Goal: Task Accomplishment & Management: Complete application form

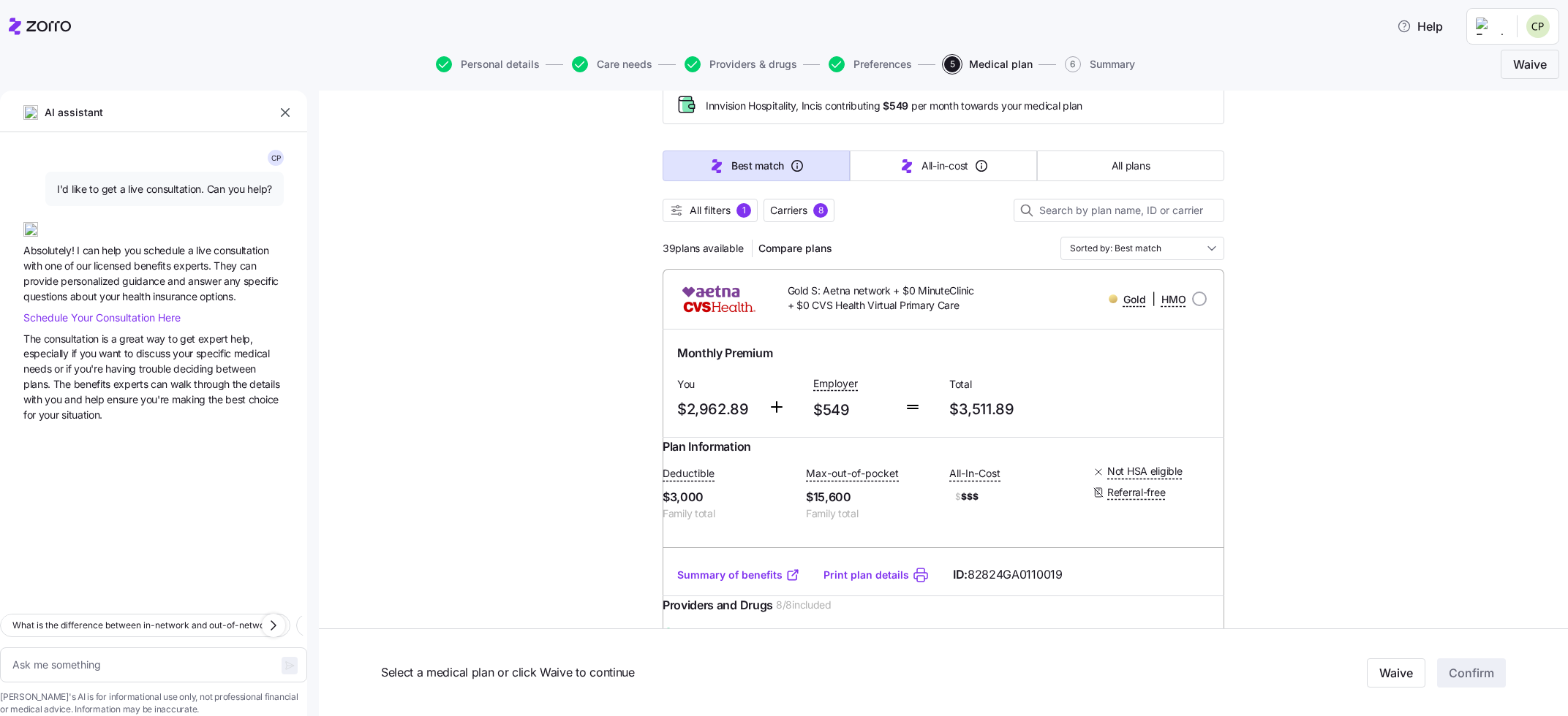
scroll to position [166, 0]
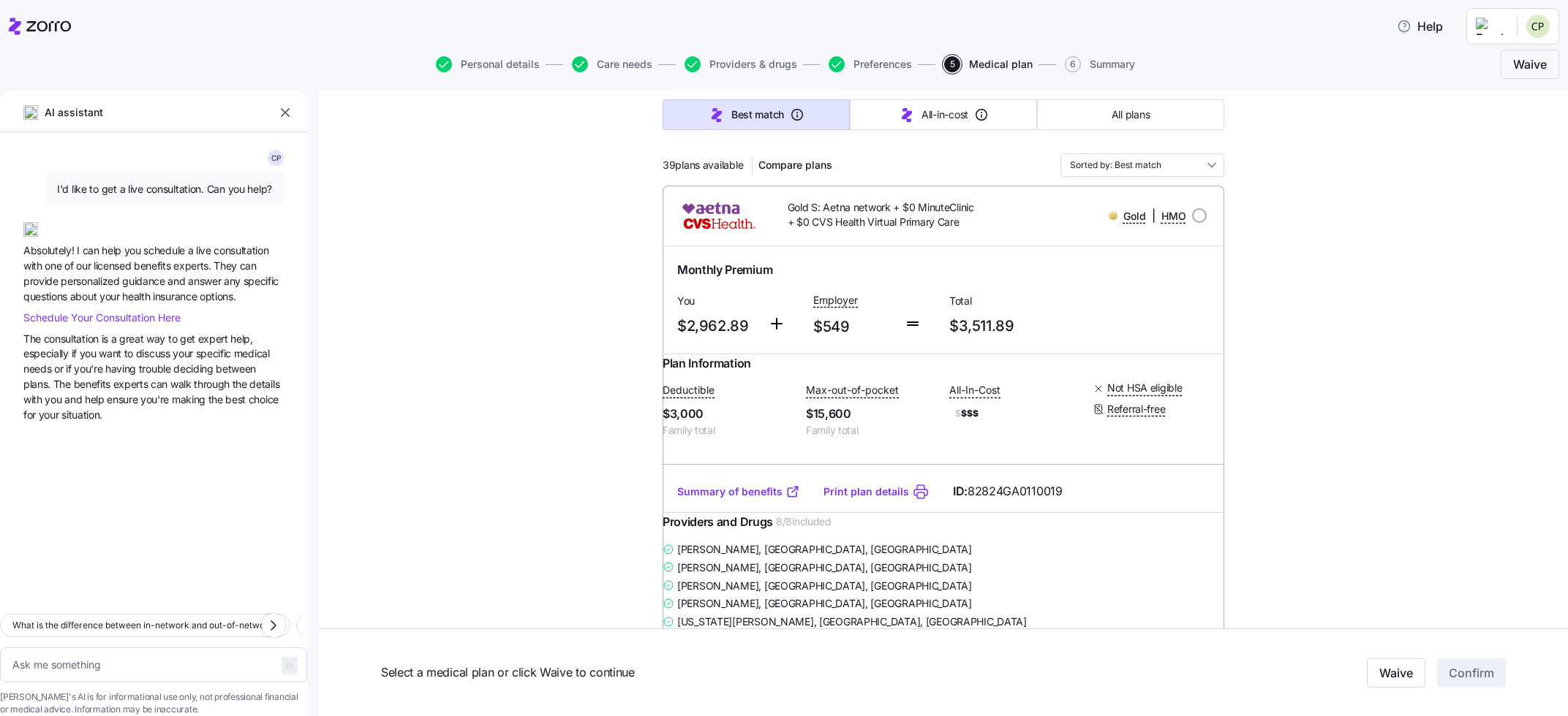
click at [722, 499] on link "Summary of benefits" at bounding box center [738, 492] width 122 height 15
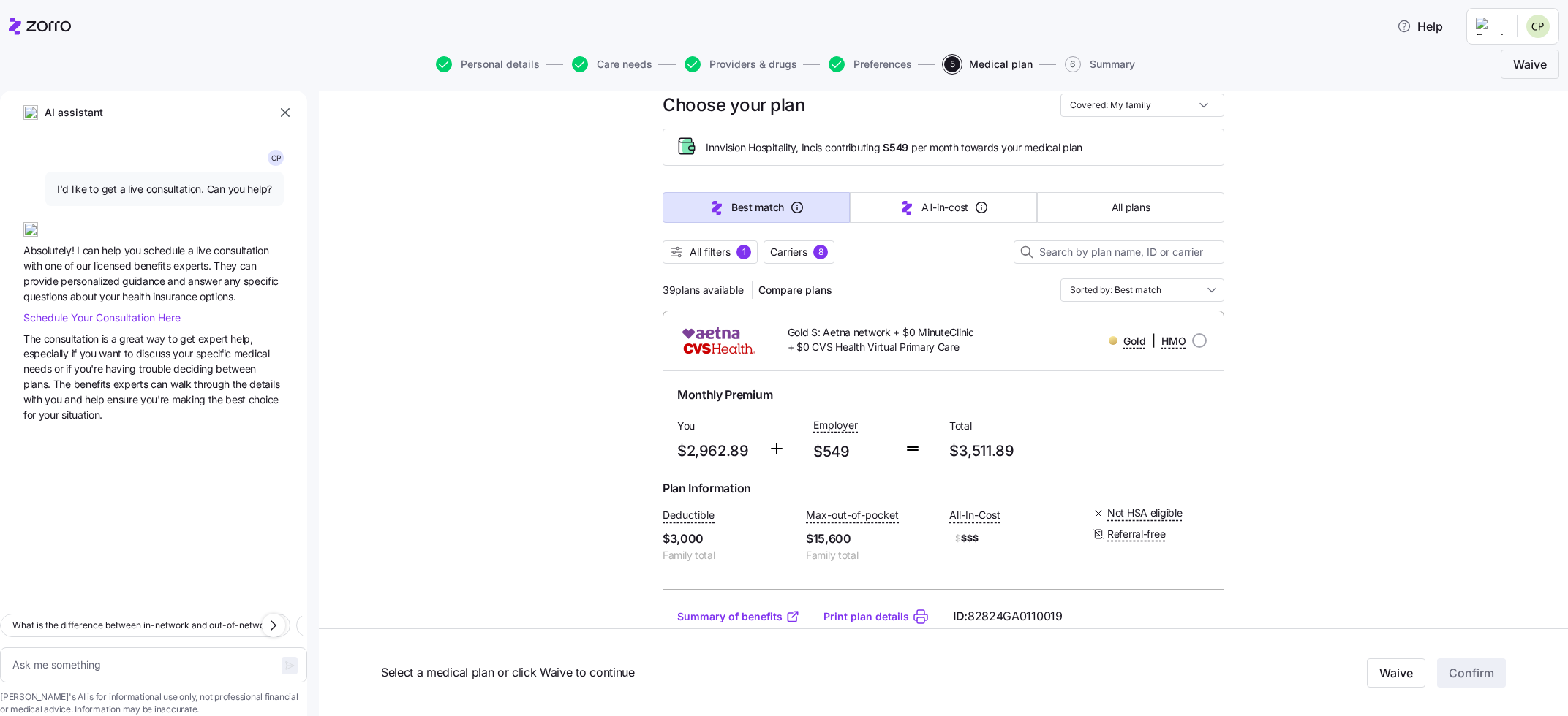
scroll to position [0, 0]
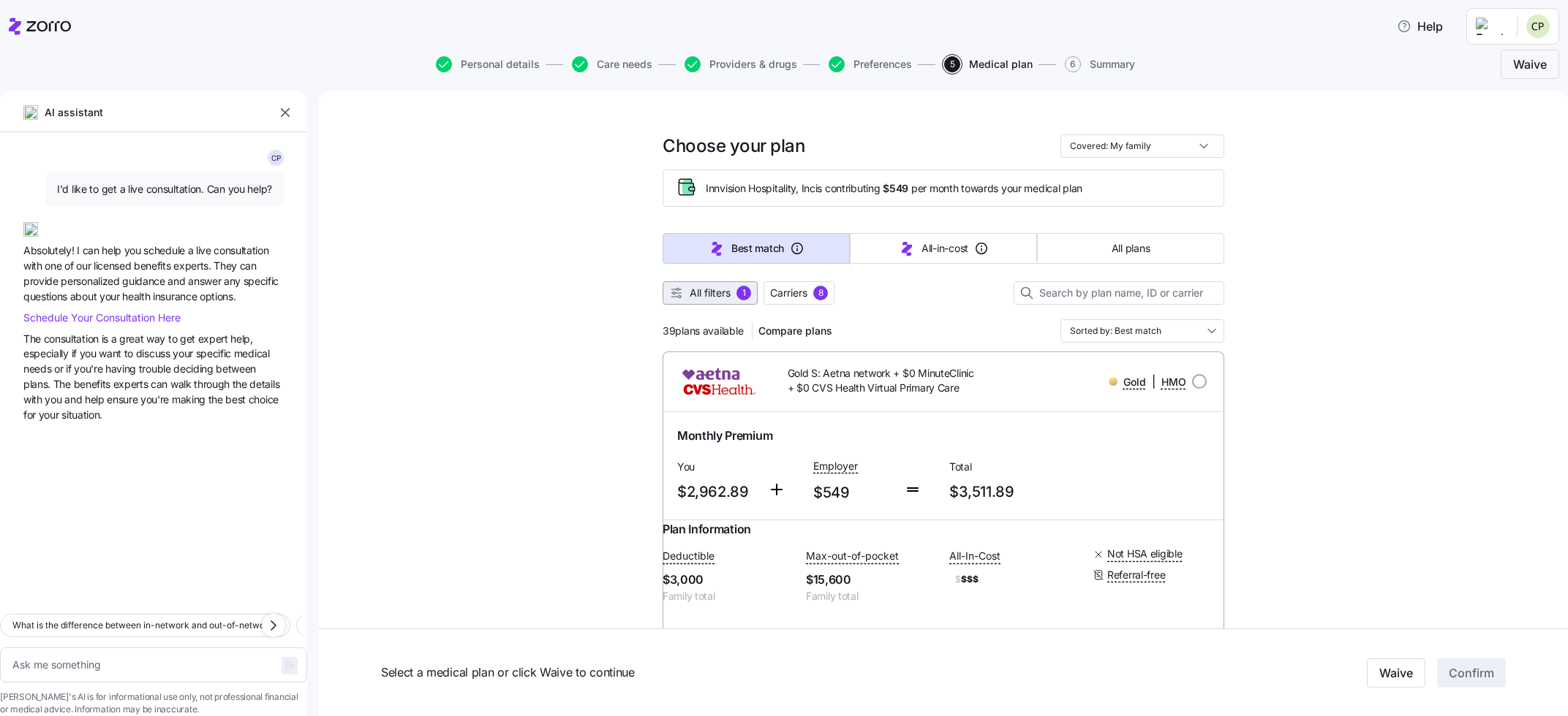
click at [729, 295] on span "All filters" at bounding box center [710, 293] width 41 height 15
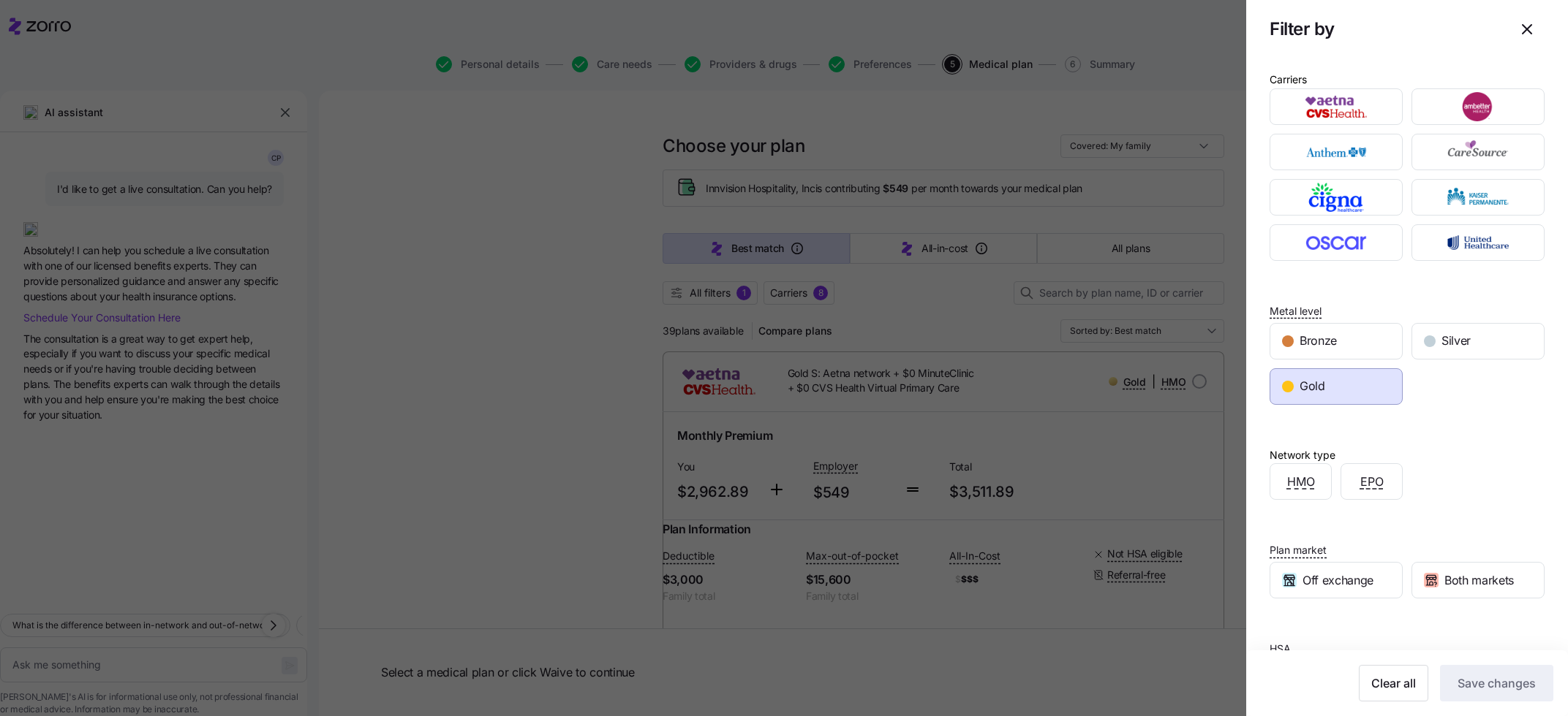
click at [1345, 400] on div "Gold" at bounding box center [1336, 386] width 131 height 35
click at [1323, 398] on div "Gold" at bounding box center [1336, 386] width 131 height 35
click at [1528, 27] on icon "button" at bounding box center [1527, 30] width 18 height 18
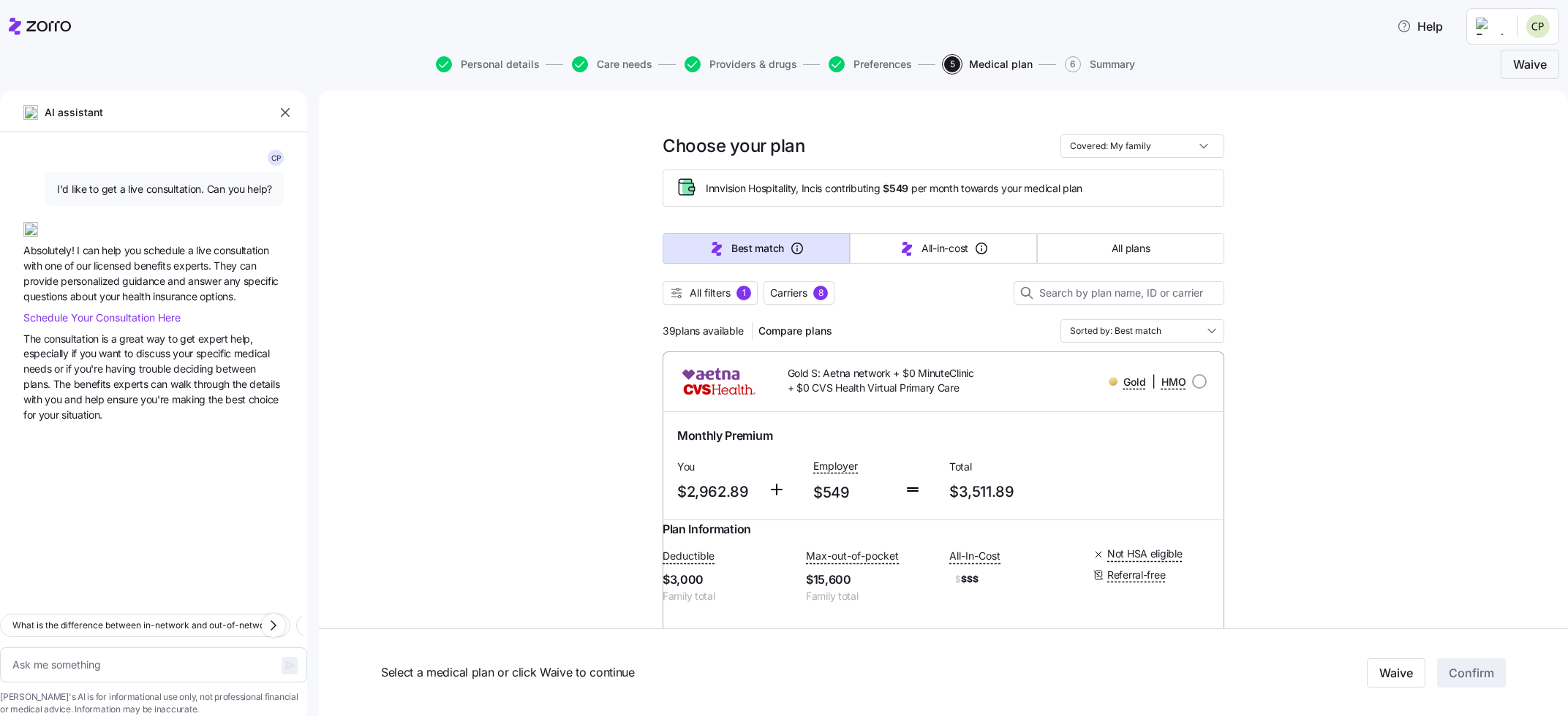
type textarea "x"
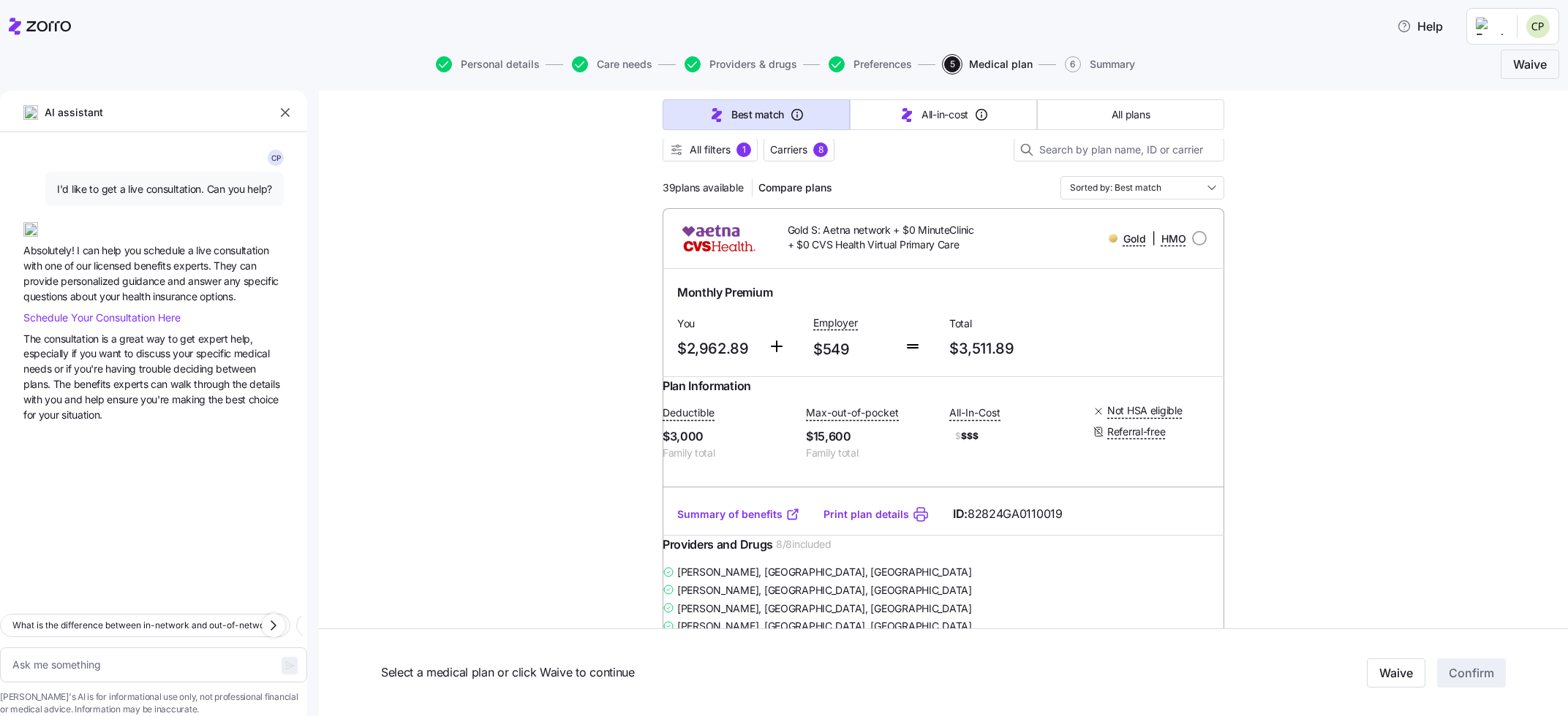
scroll to position [82, 0]
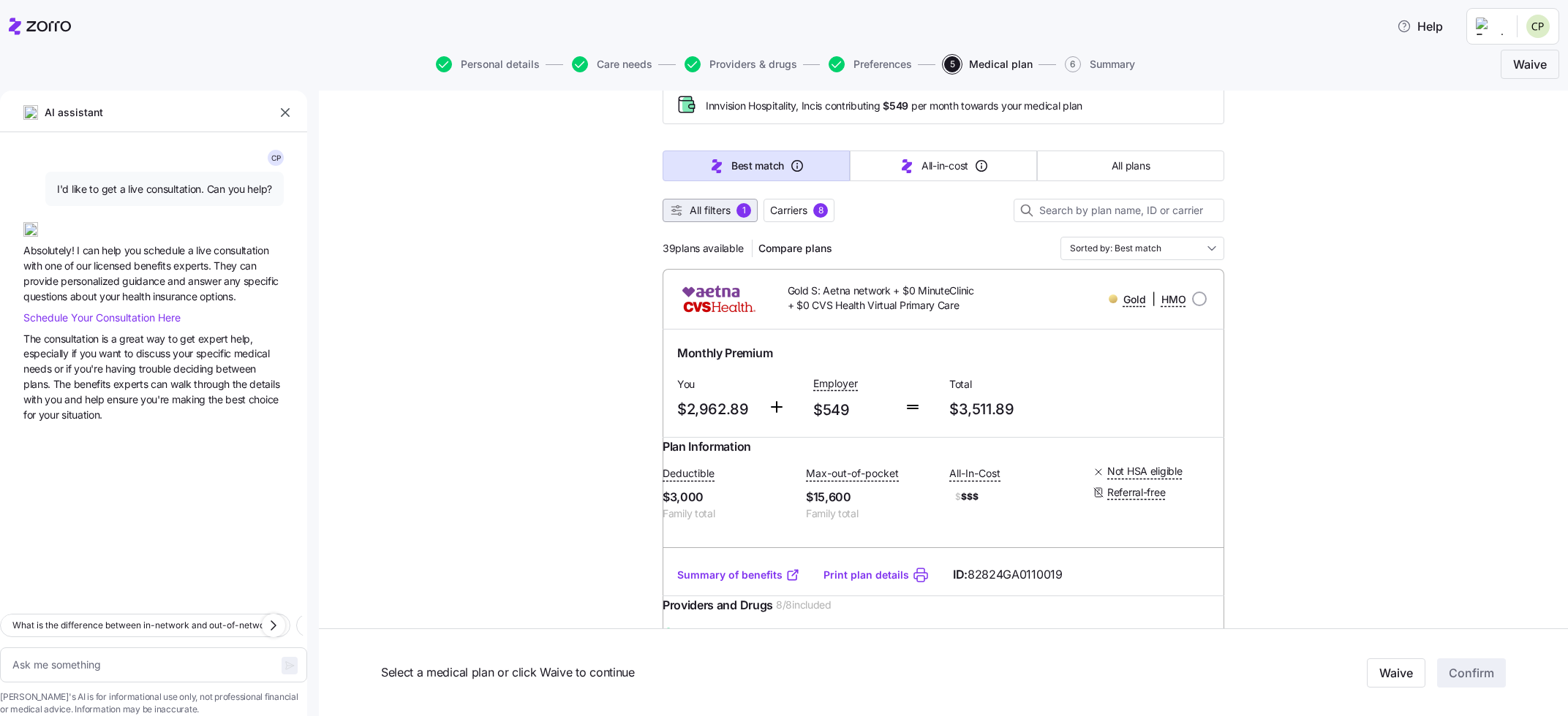
click at [720, 207] on span "All filters" at bounding box center [710, 211] width 41 height 15
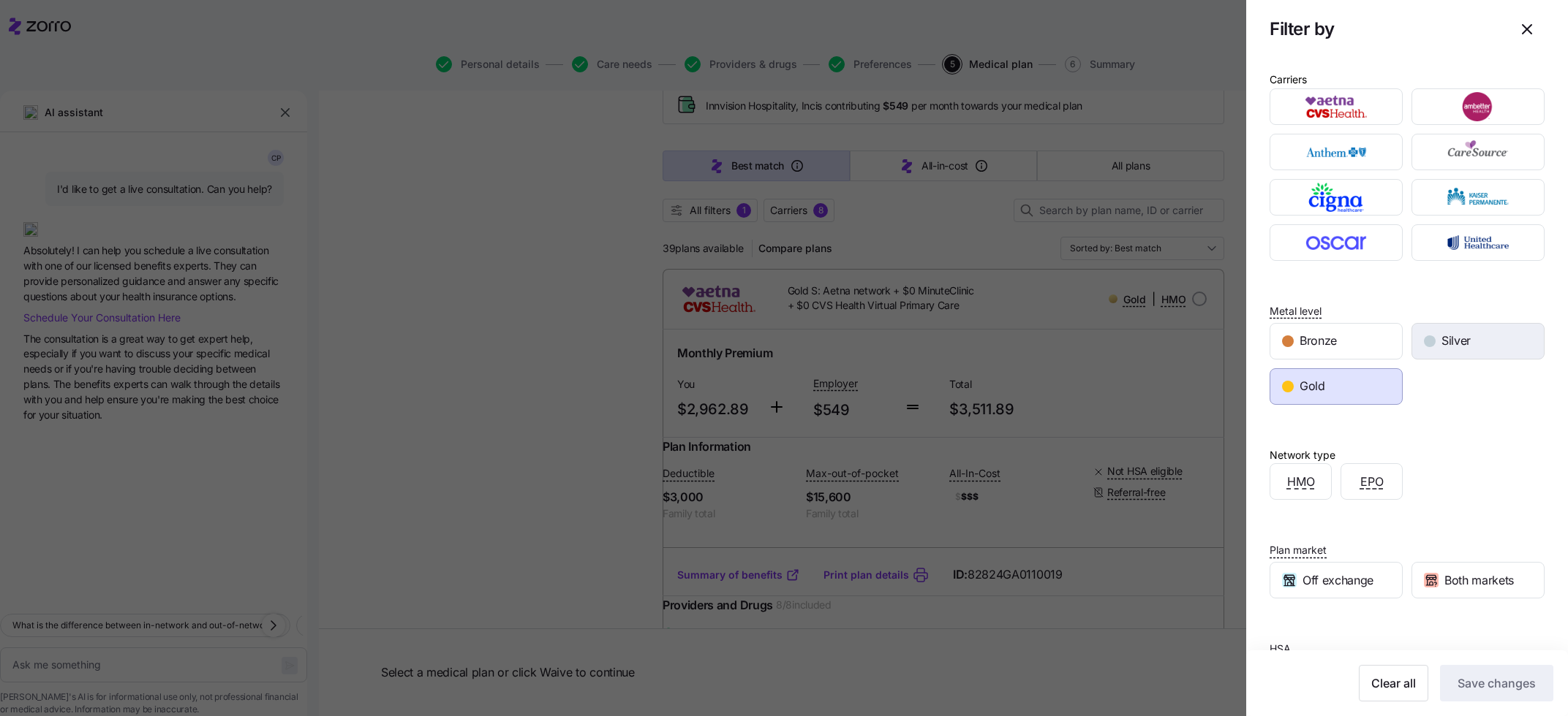
click at [1461, 347] on span "Silver" at bounding box center [1455, 341] width 29 height 19
click at [1492, 681] on span "Save changes" at bounding box center [1496, 683] width 78 height 18
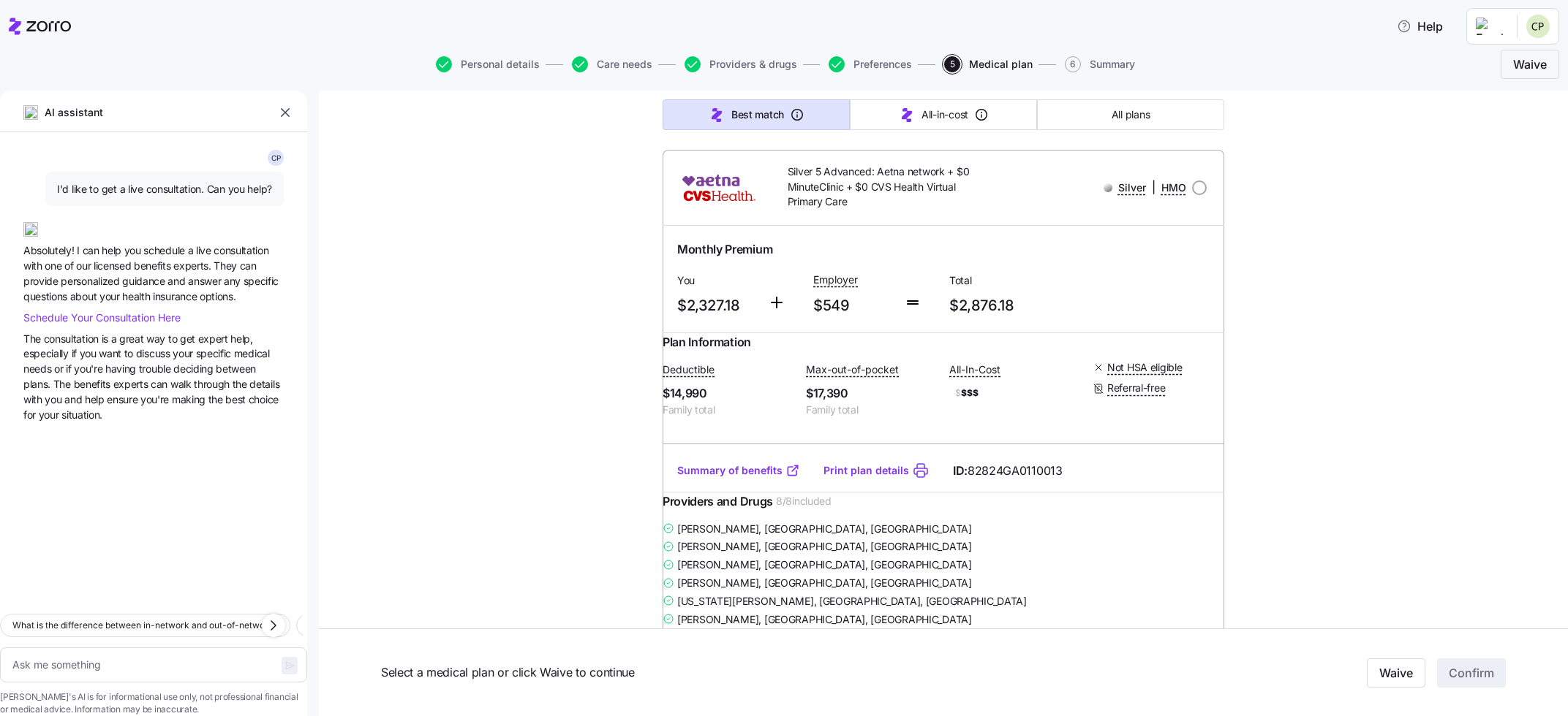
scroll to position [832, 0]
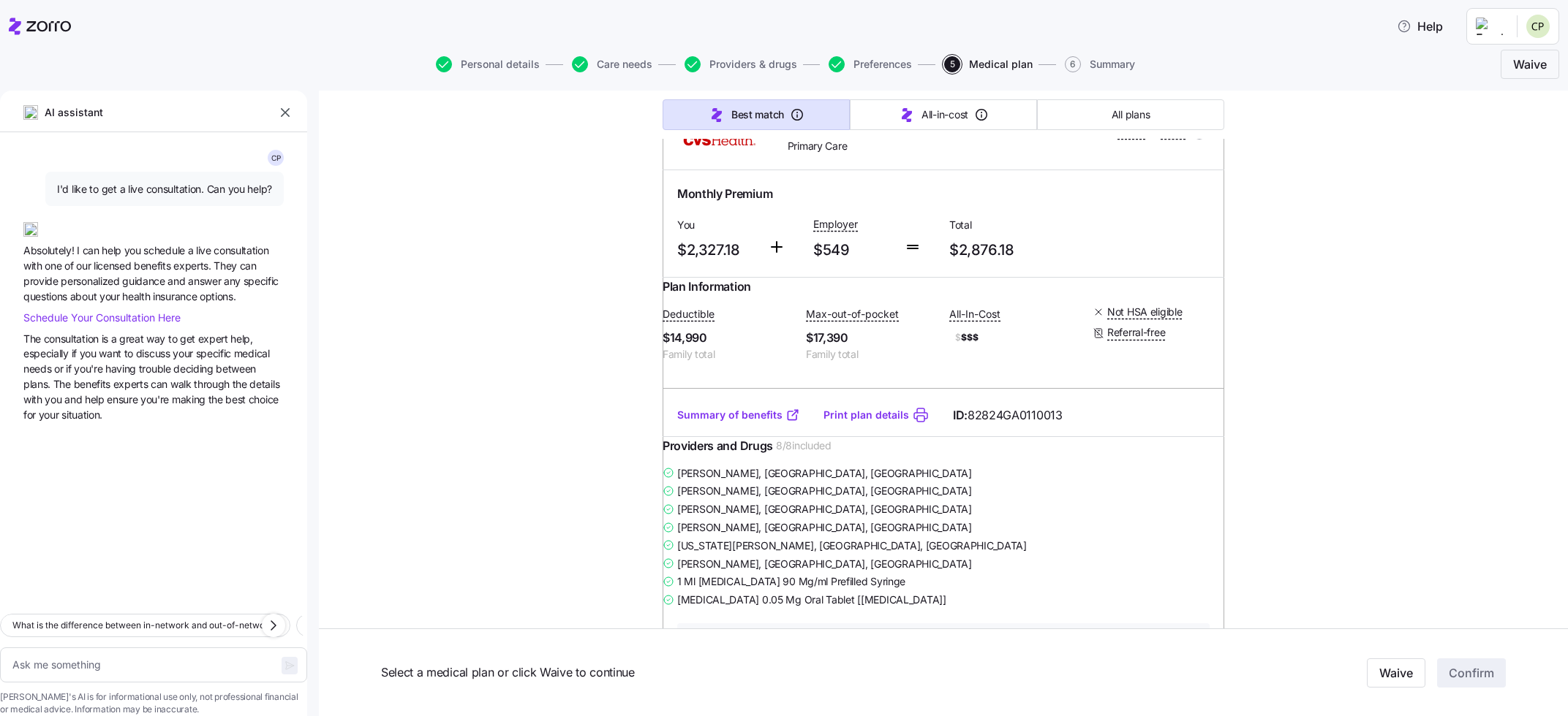
click at [721, 422] on link "Summary of benefits" at bounding box center [738, 416] width 122 height 15
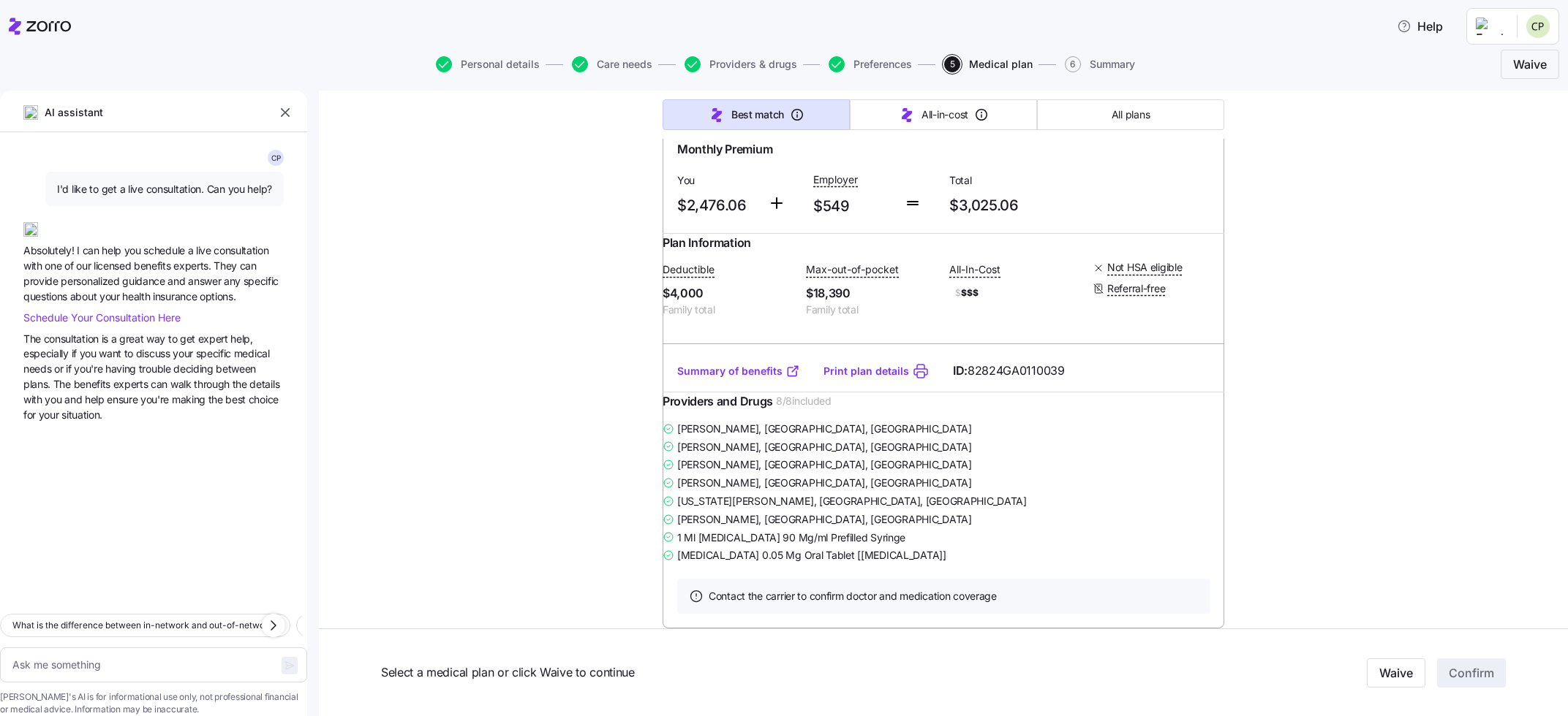
scroll to position [2080, 0]
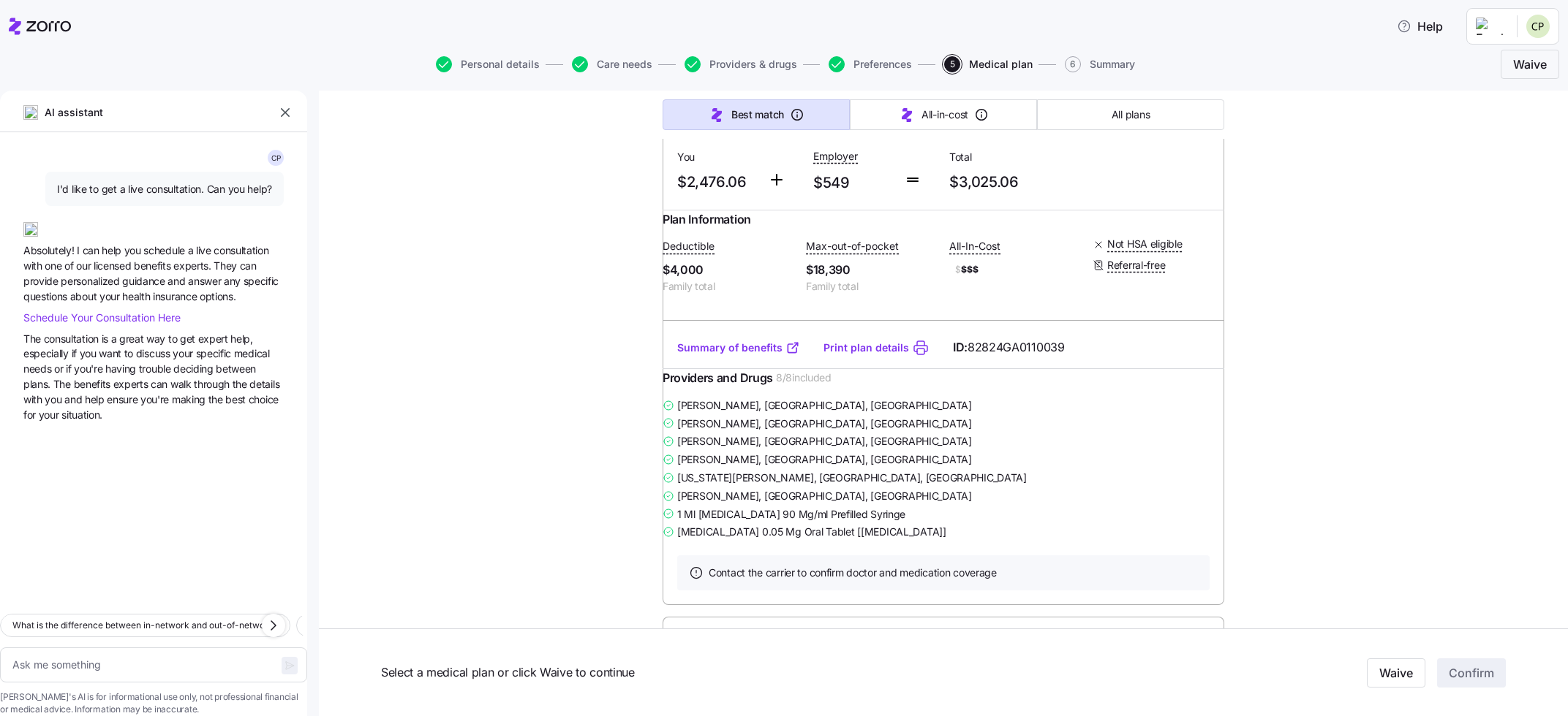
click at [729, 355] on link "Summary of benefits" at bounding box center [738, 348] width 122 height 15
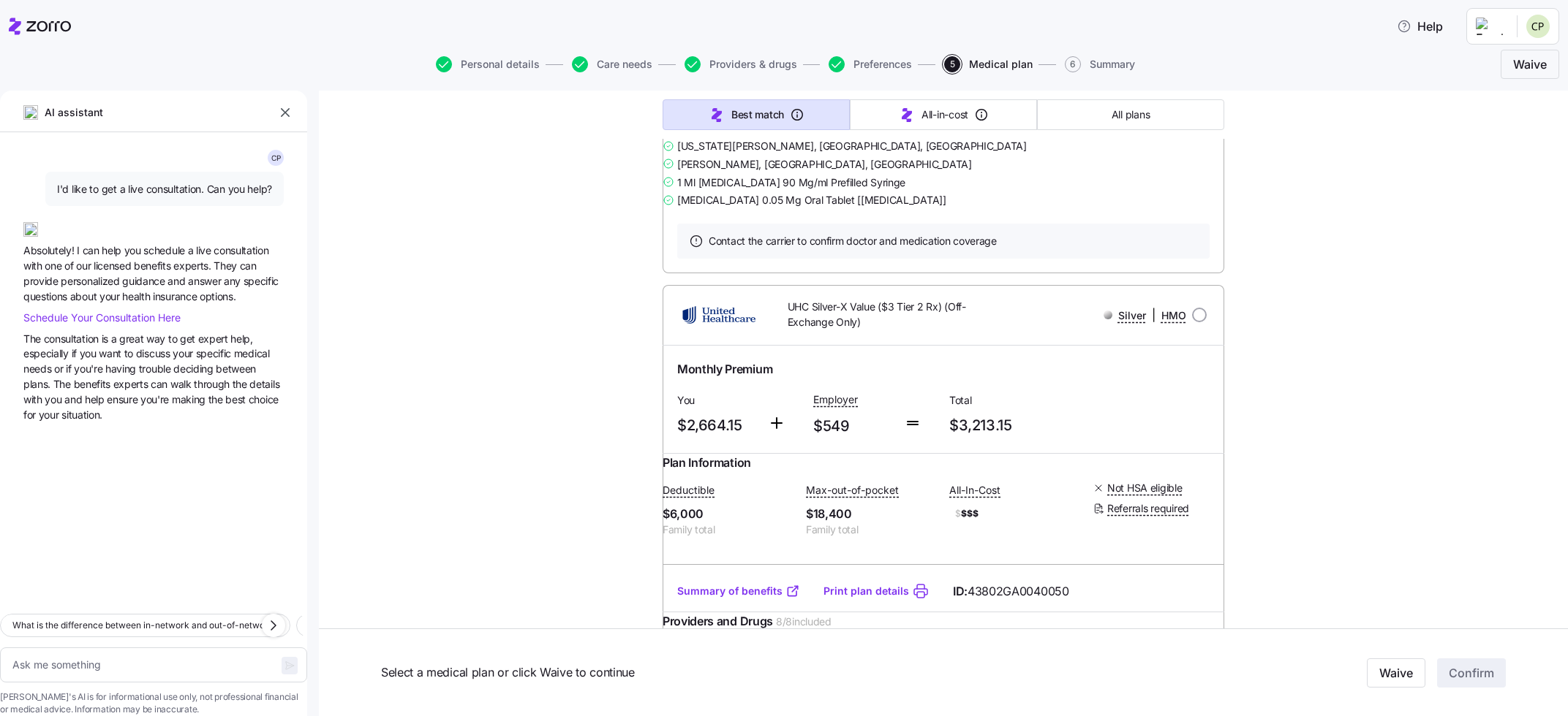
scroll to position [5827, 0]
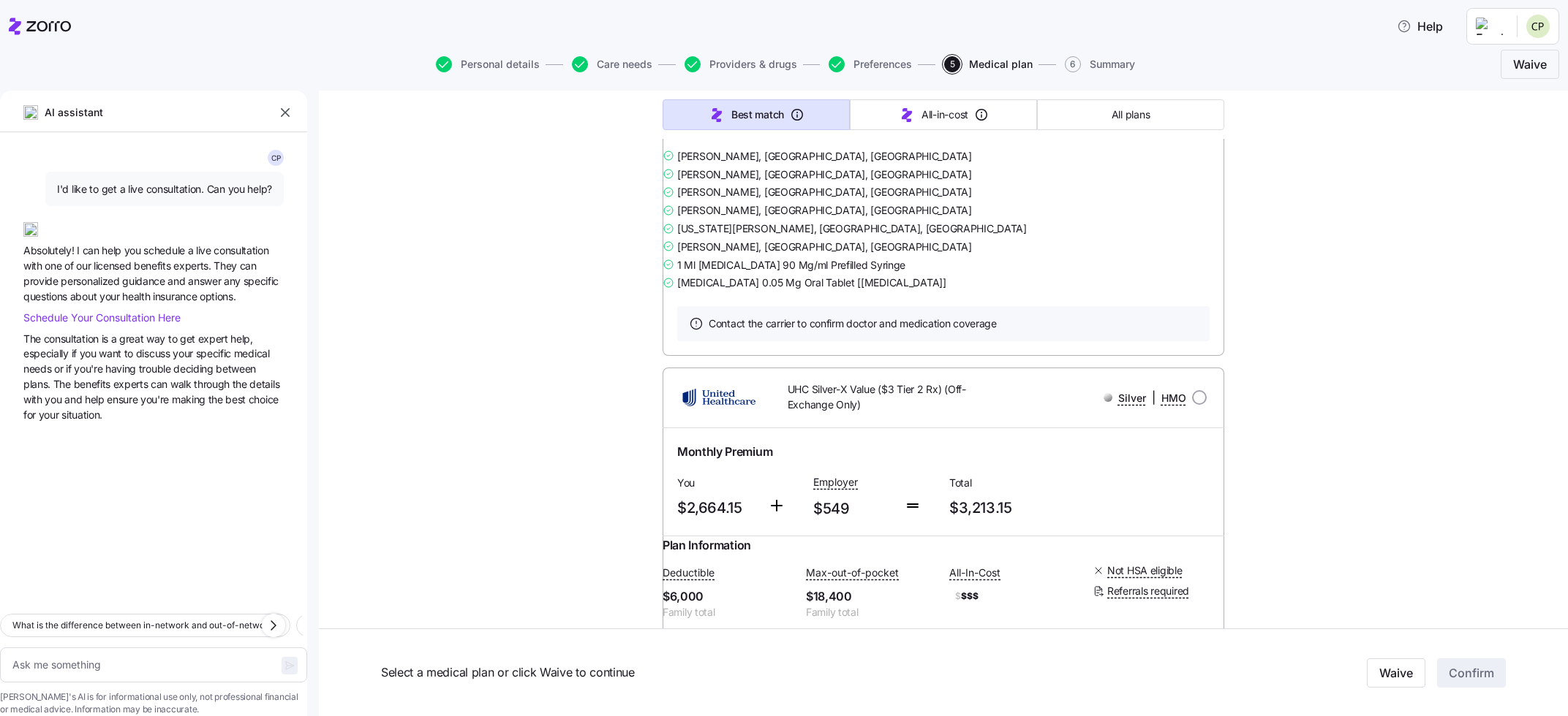
click at [731, 106] on link "Summary of benefits" at bounding box center [738, 99] width 122 height 15
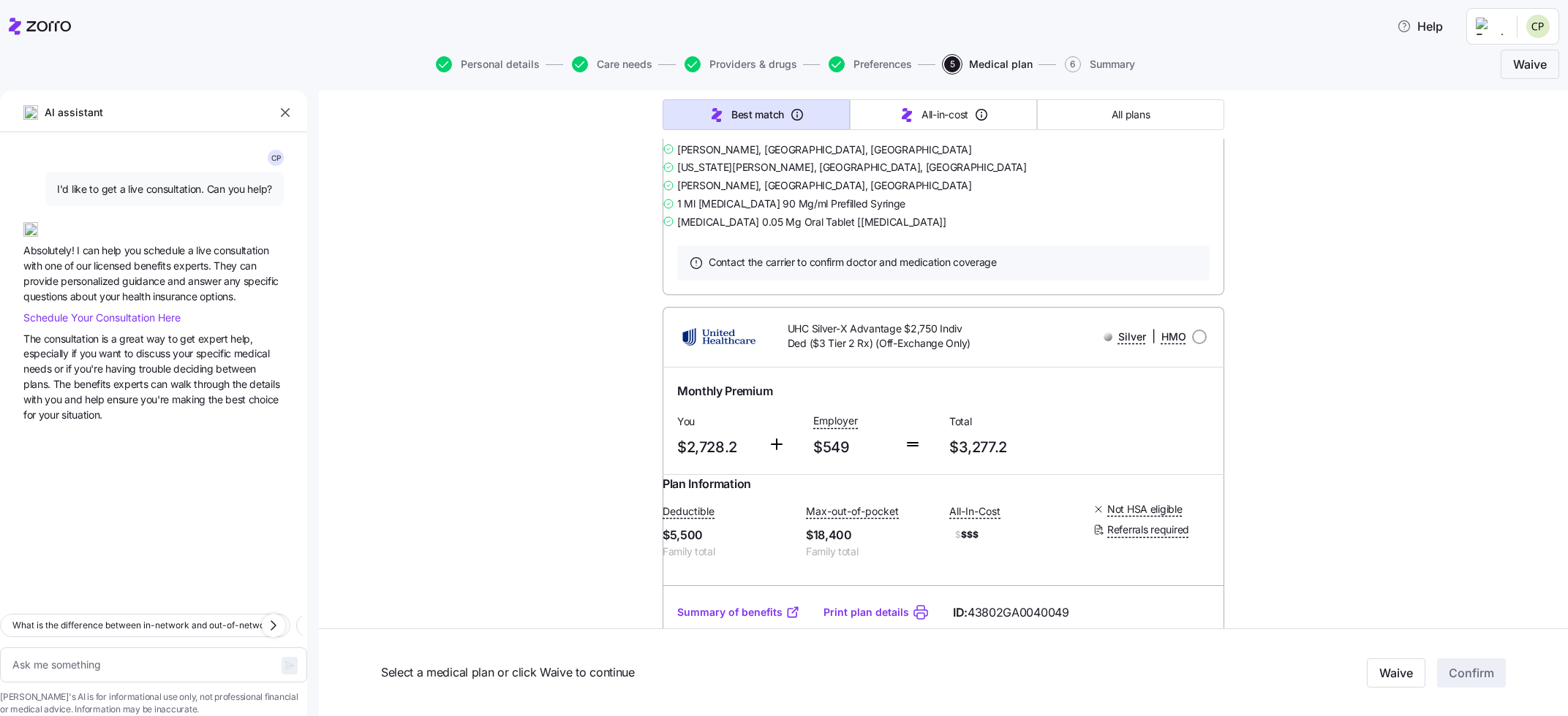
scroll to position [6492, 0]
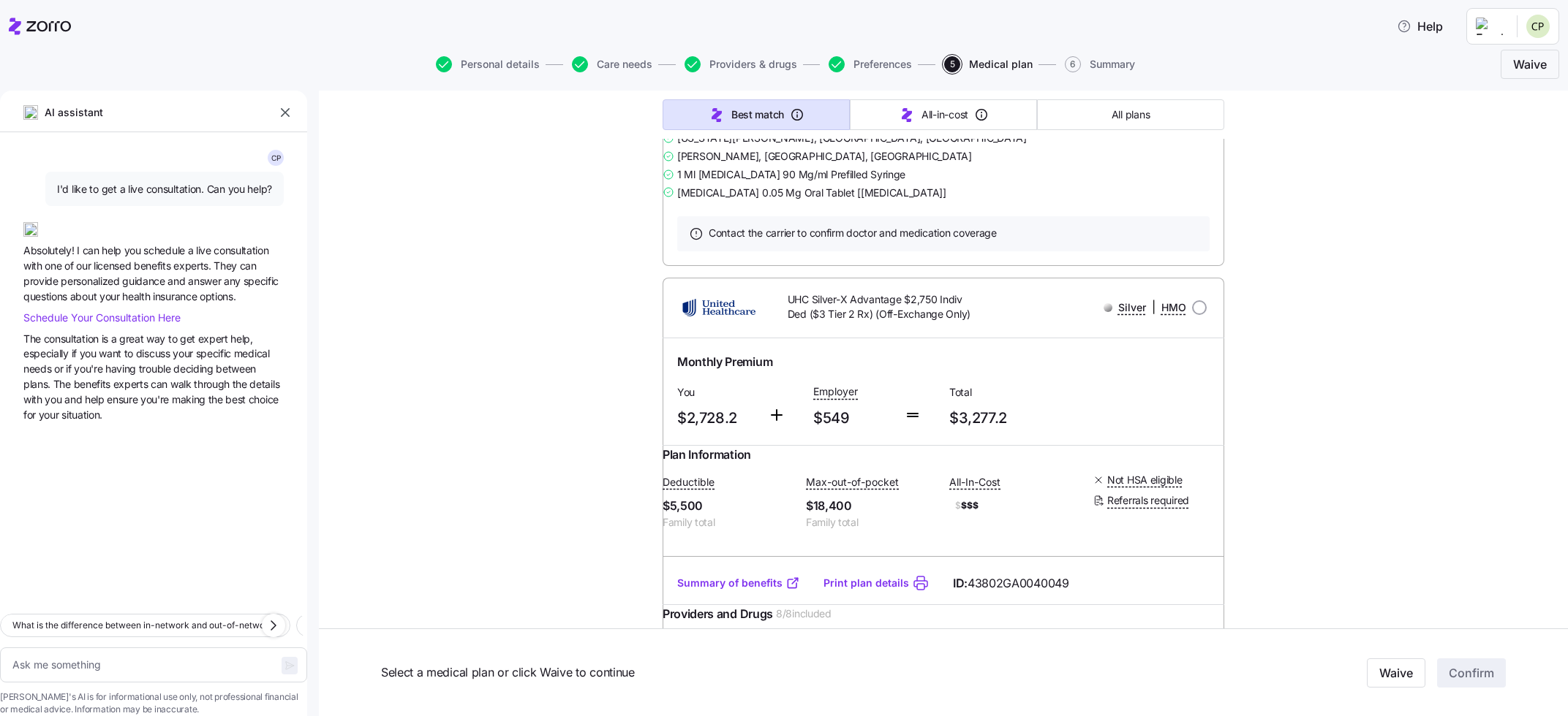
click at [718, 16] on link "Summary of benefits" at bounding box center [738, 8] width 122 height 15
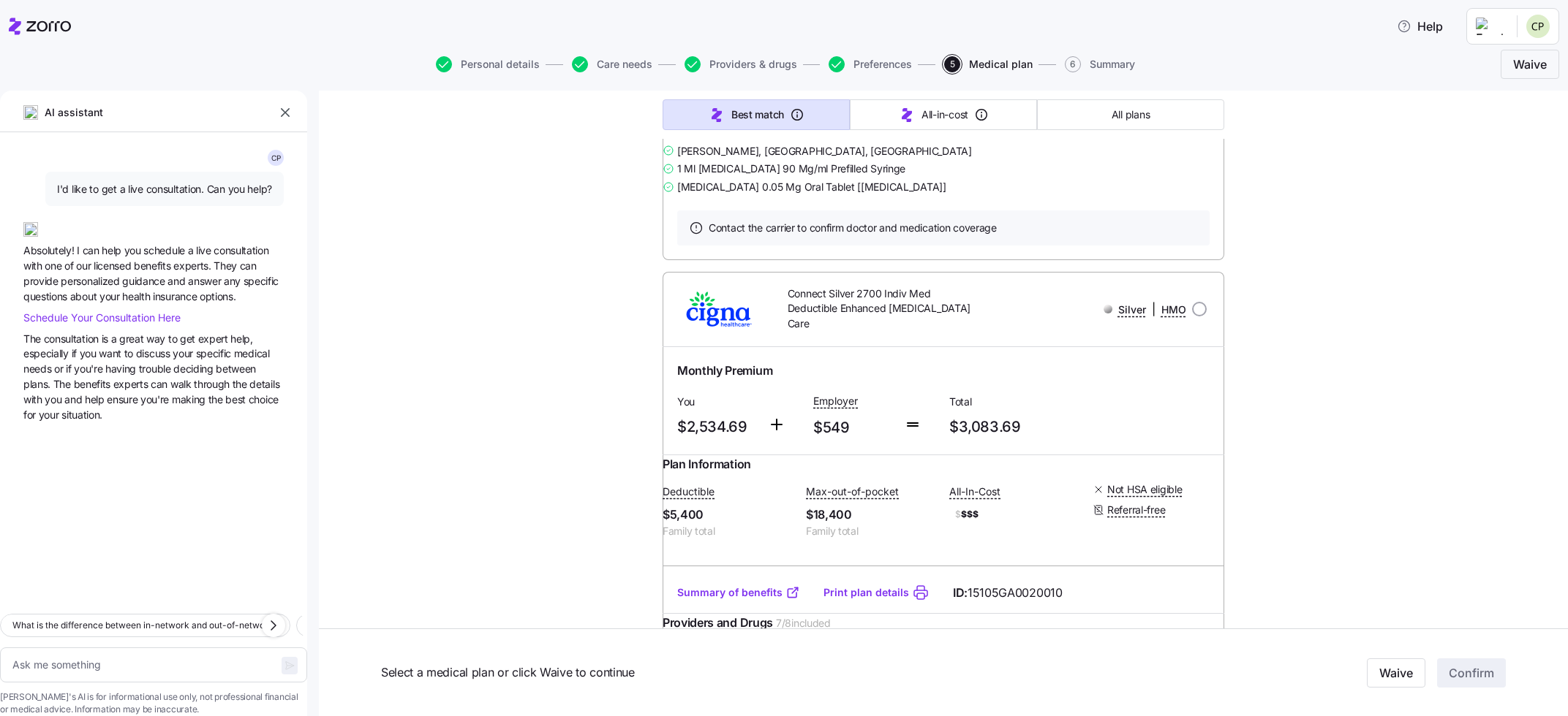
scroll to position [7075, 0]
click at [713, 8] on link "Summary of benefits" at bounding box center [738, 1] width 122 height 15
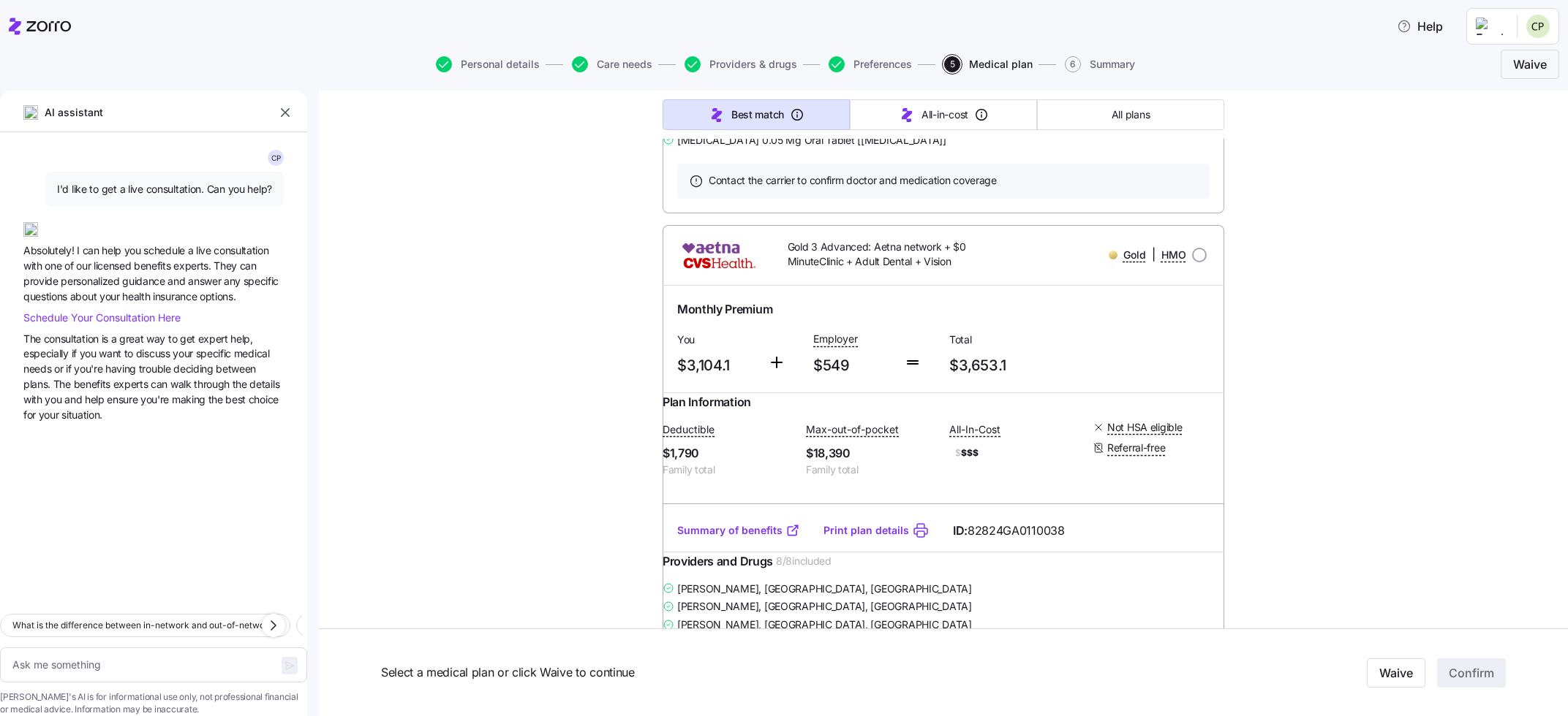
scroll to position [7741, 0]
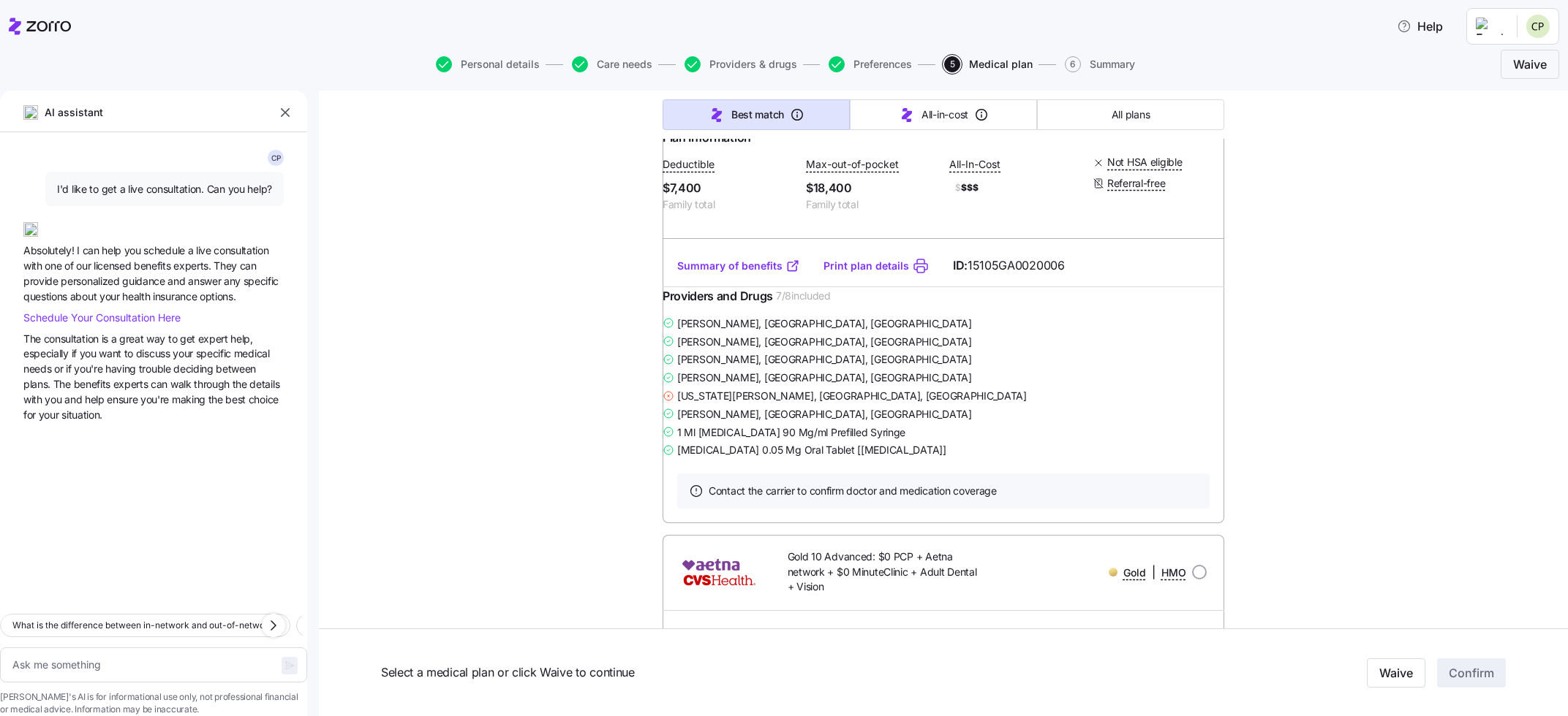
scroll to position [8573, 0]
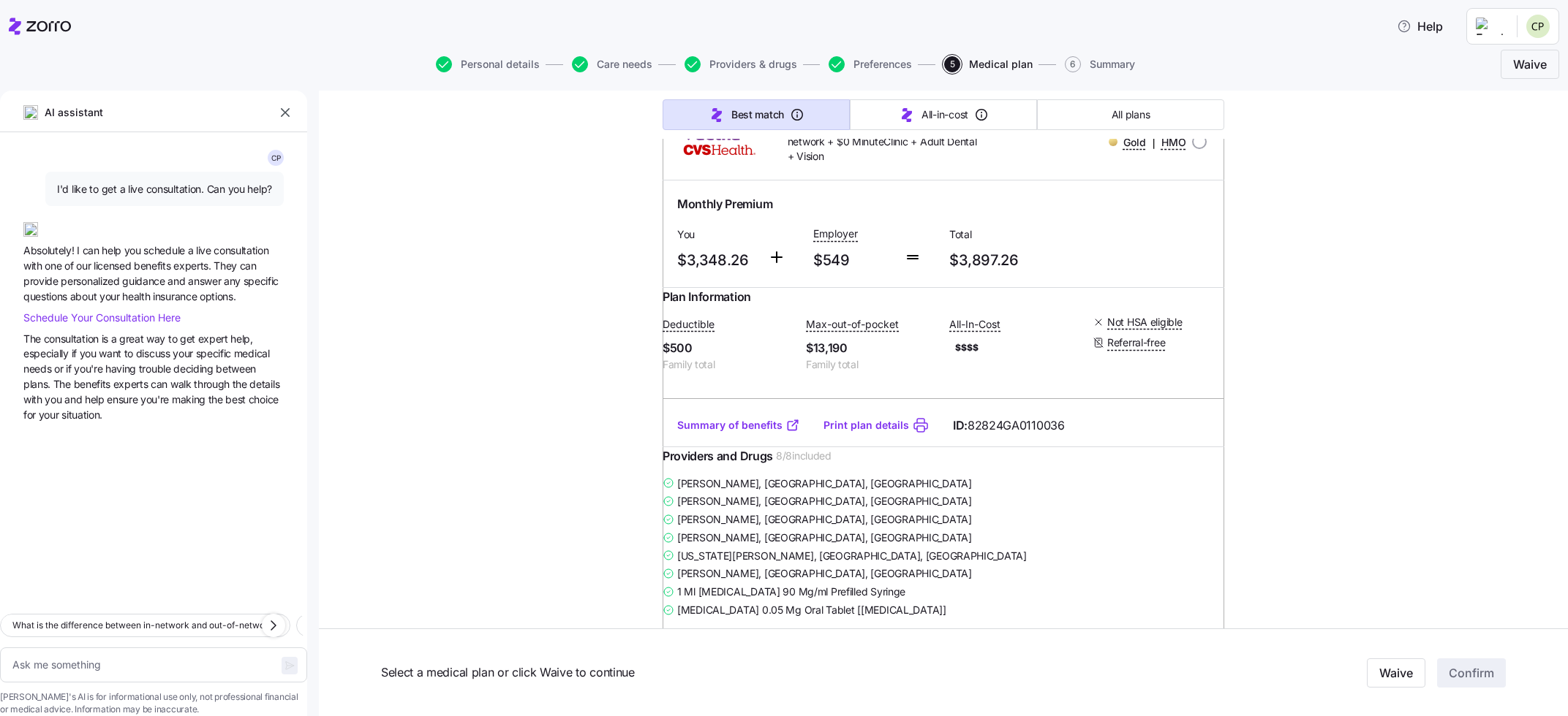
scroll to position [8990, 0]
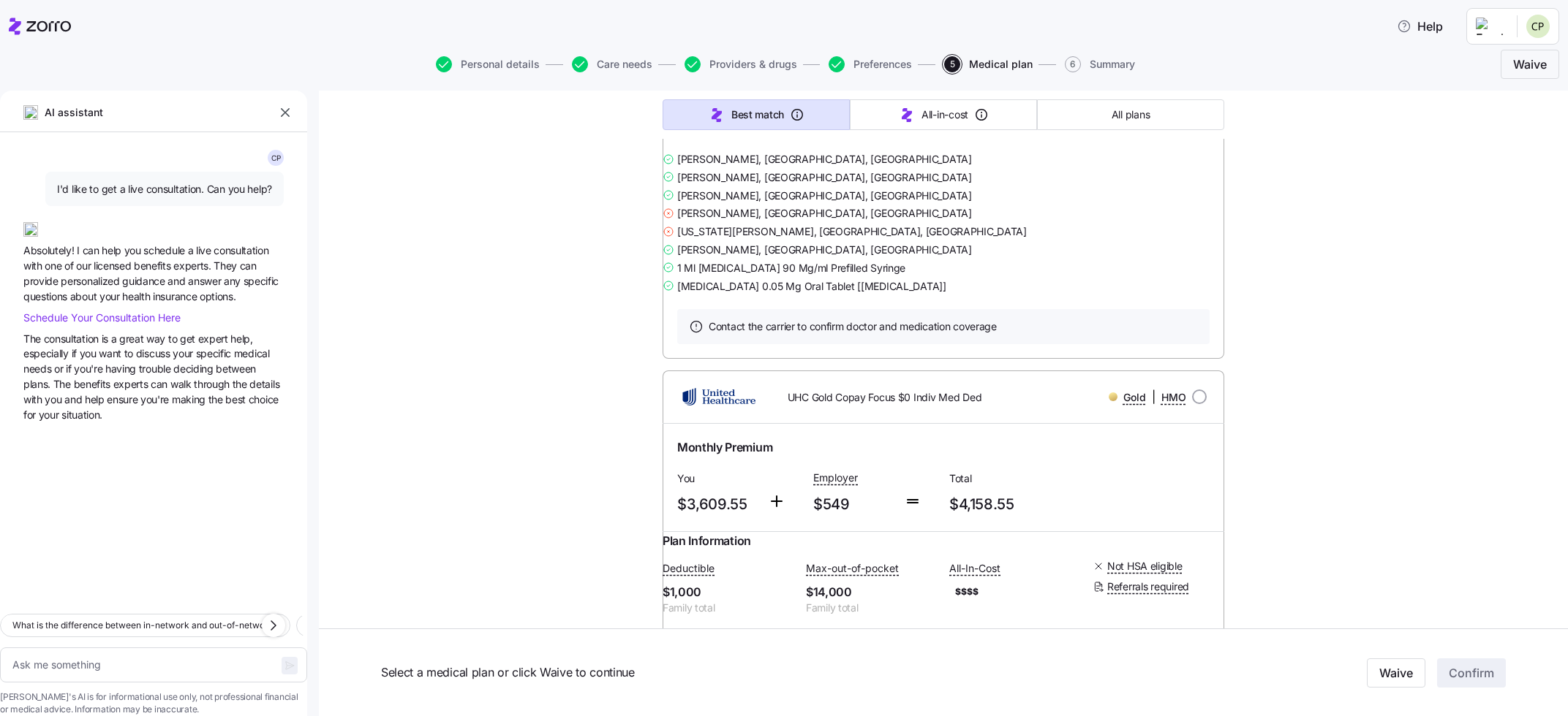
scroll to position [13901, 0]
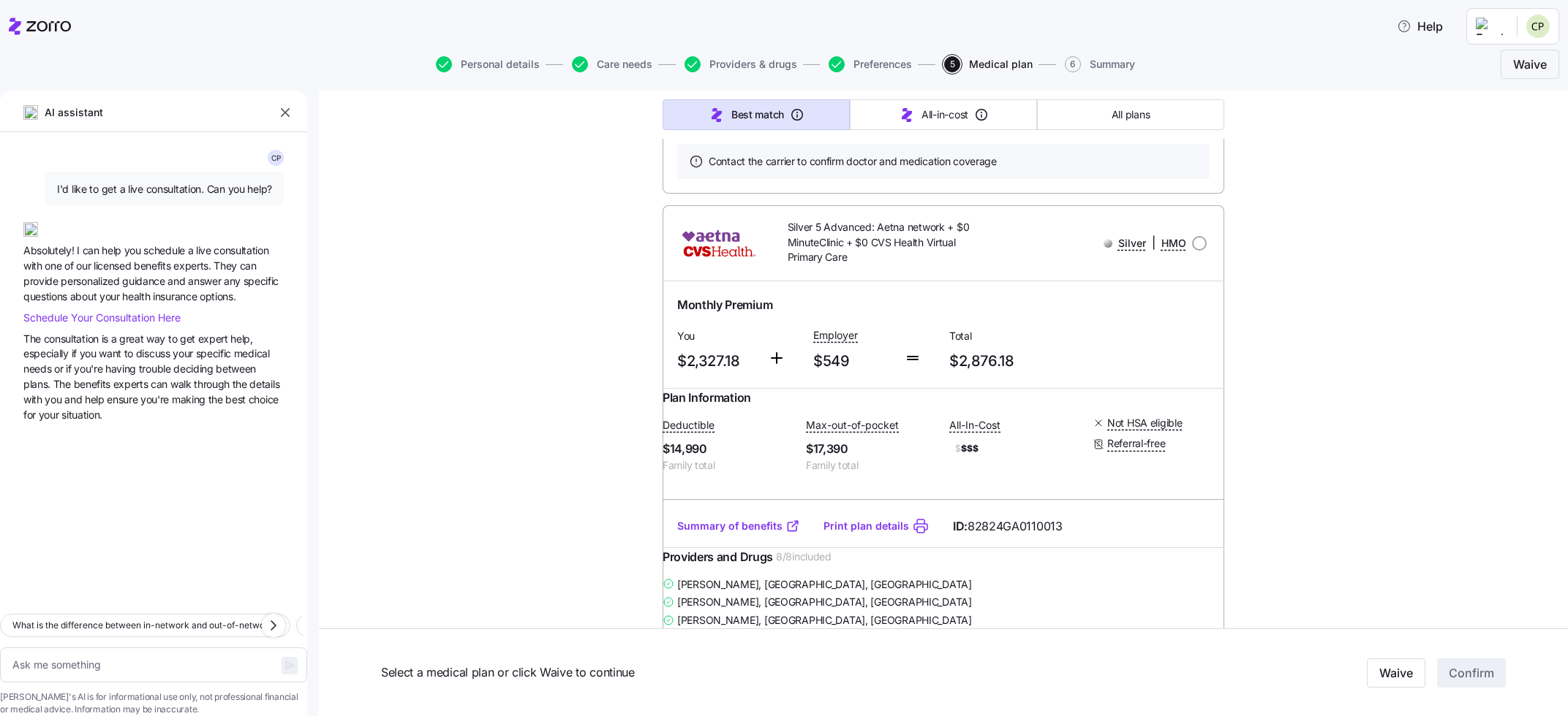
scroll to position [749, 0]
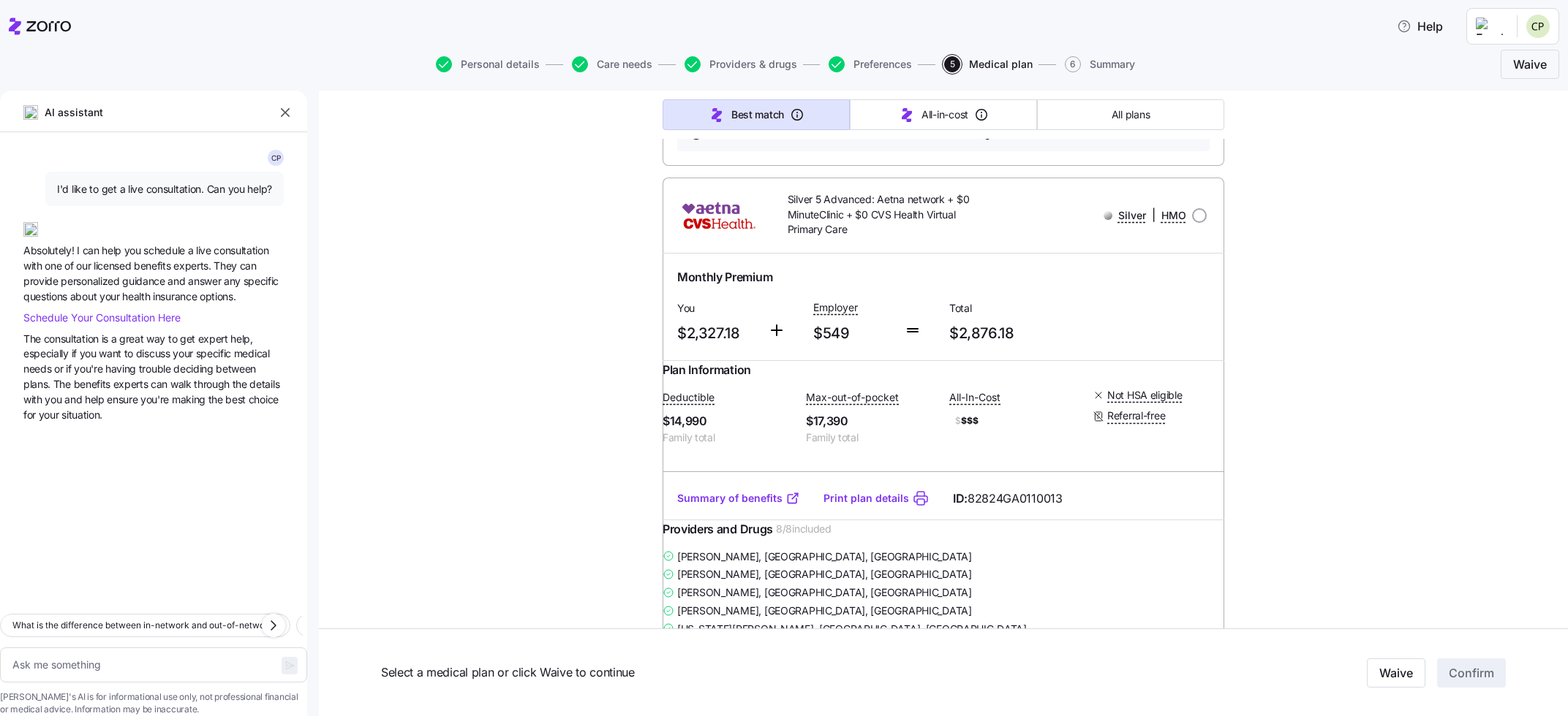
click at [719, 506] on link "Summary of benefits" at bounding box center [738, 499] width 122 height 15
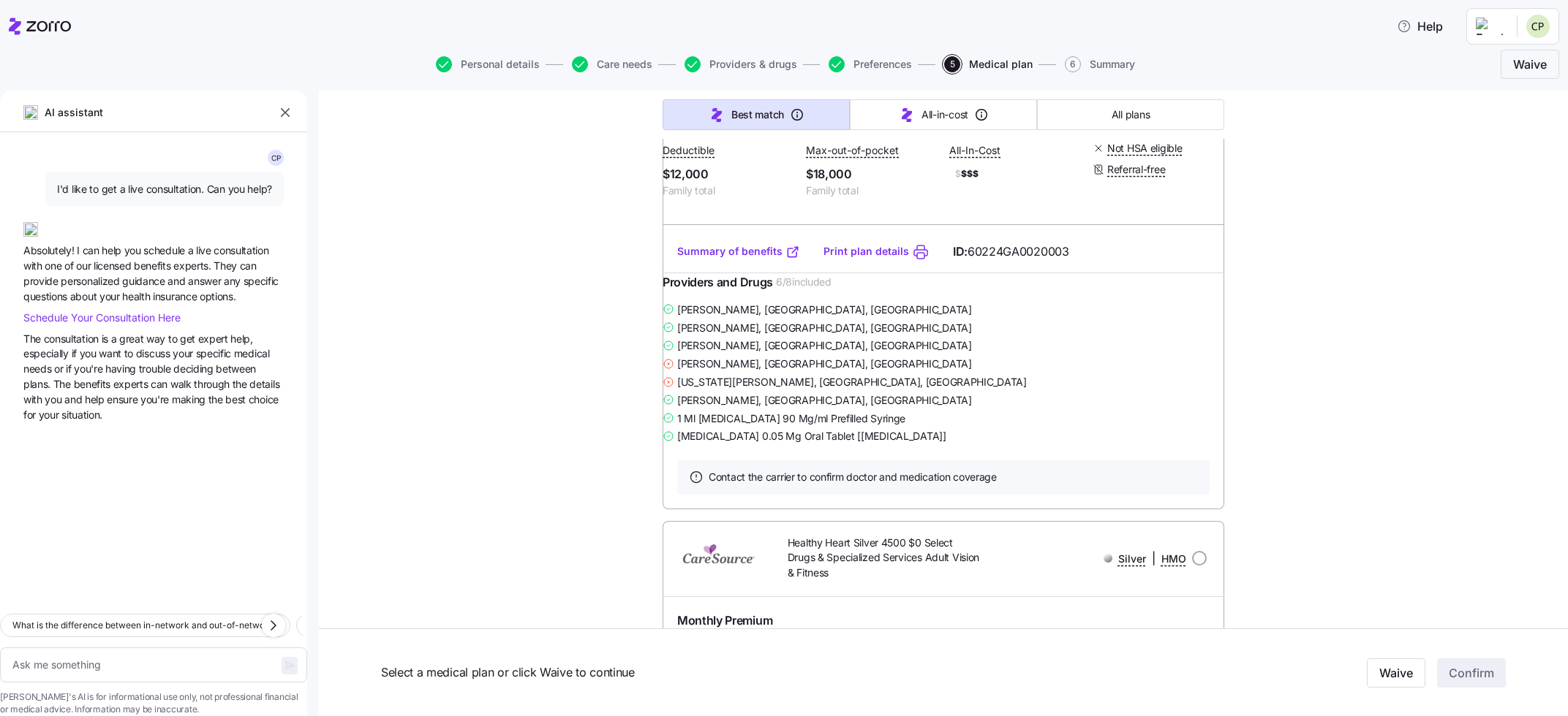
scroll to position [18336, 0]
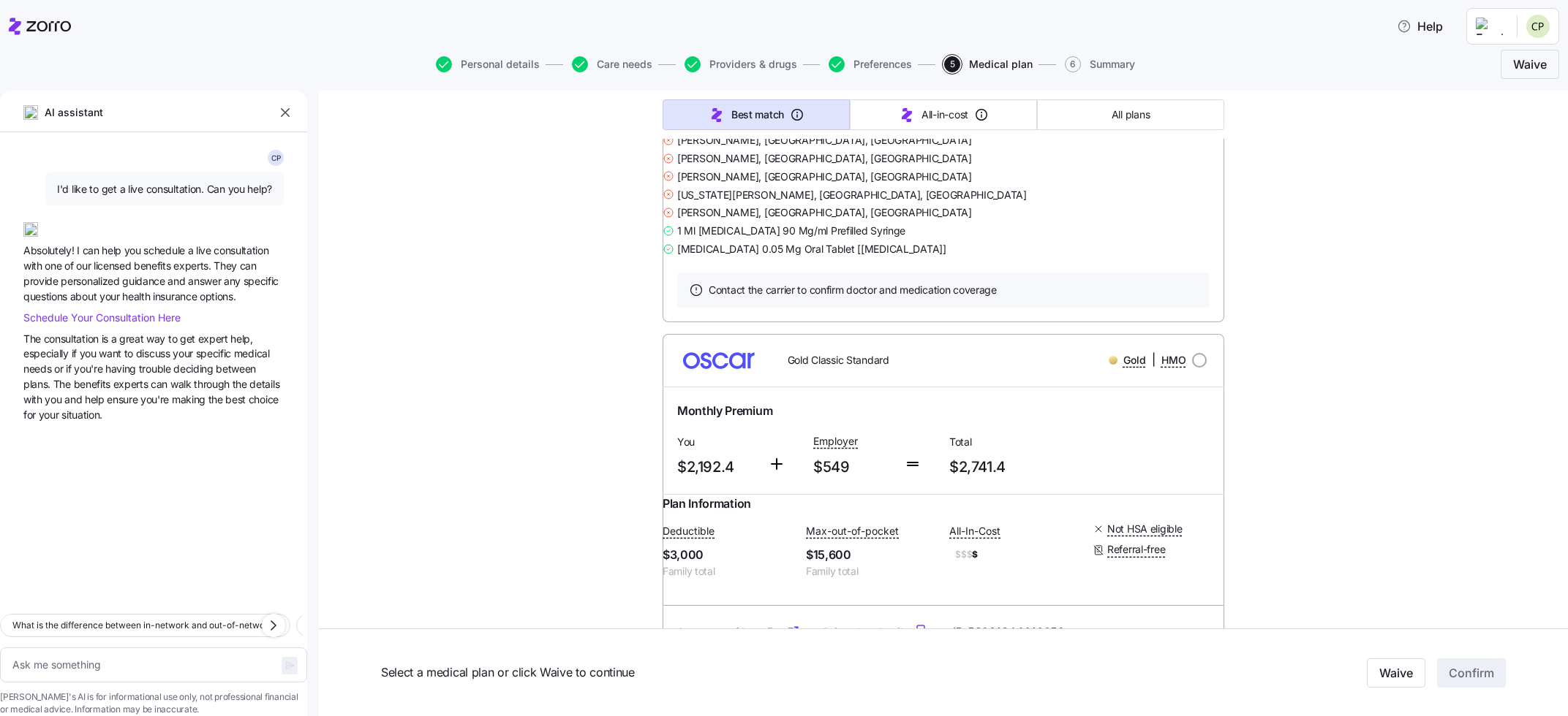
scroll to position [44264, 0]
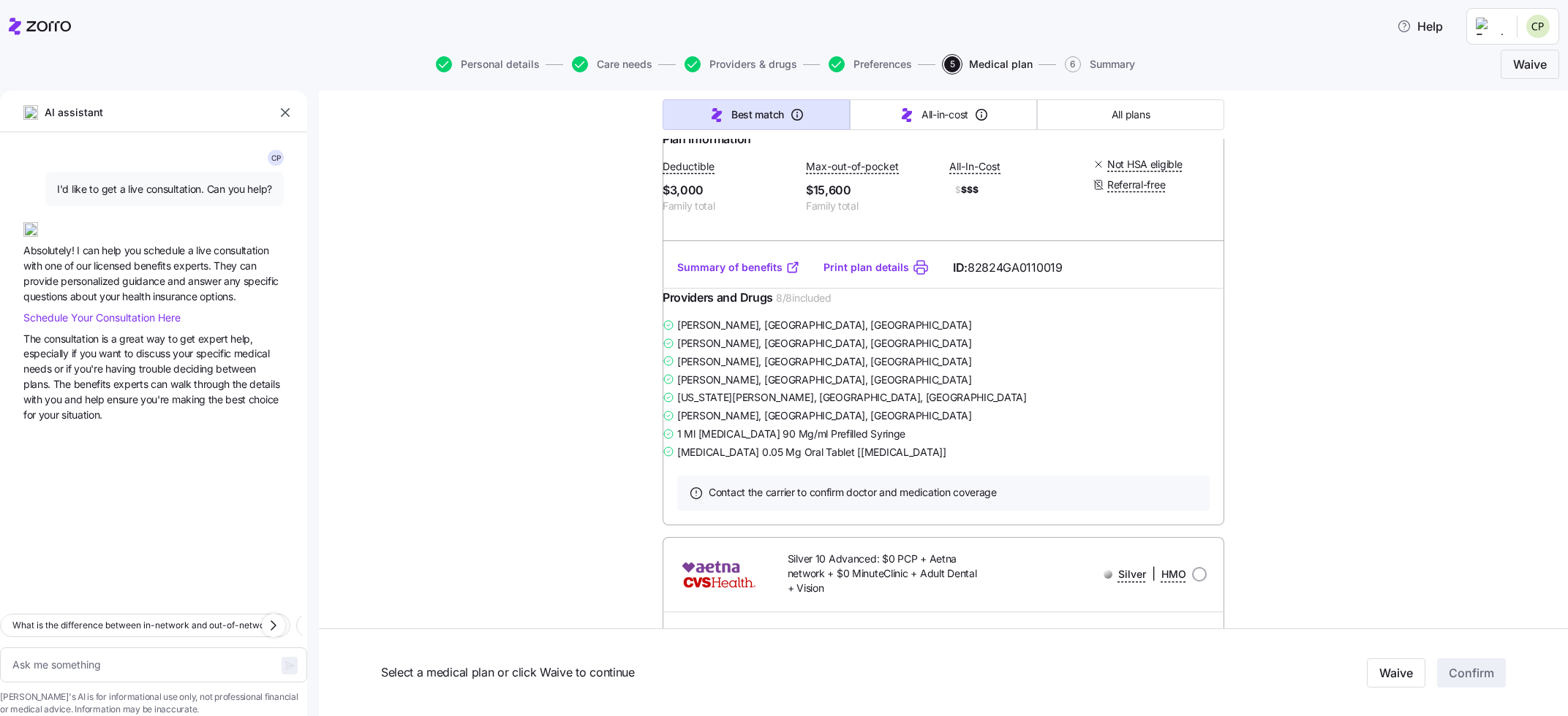
scroll to position [2746, 0]
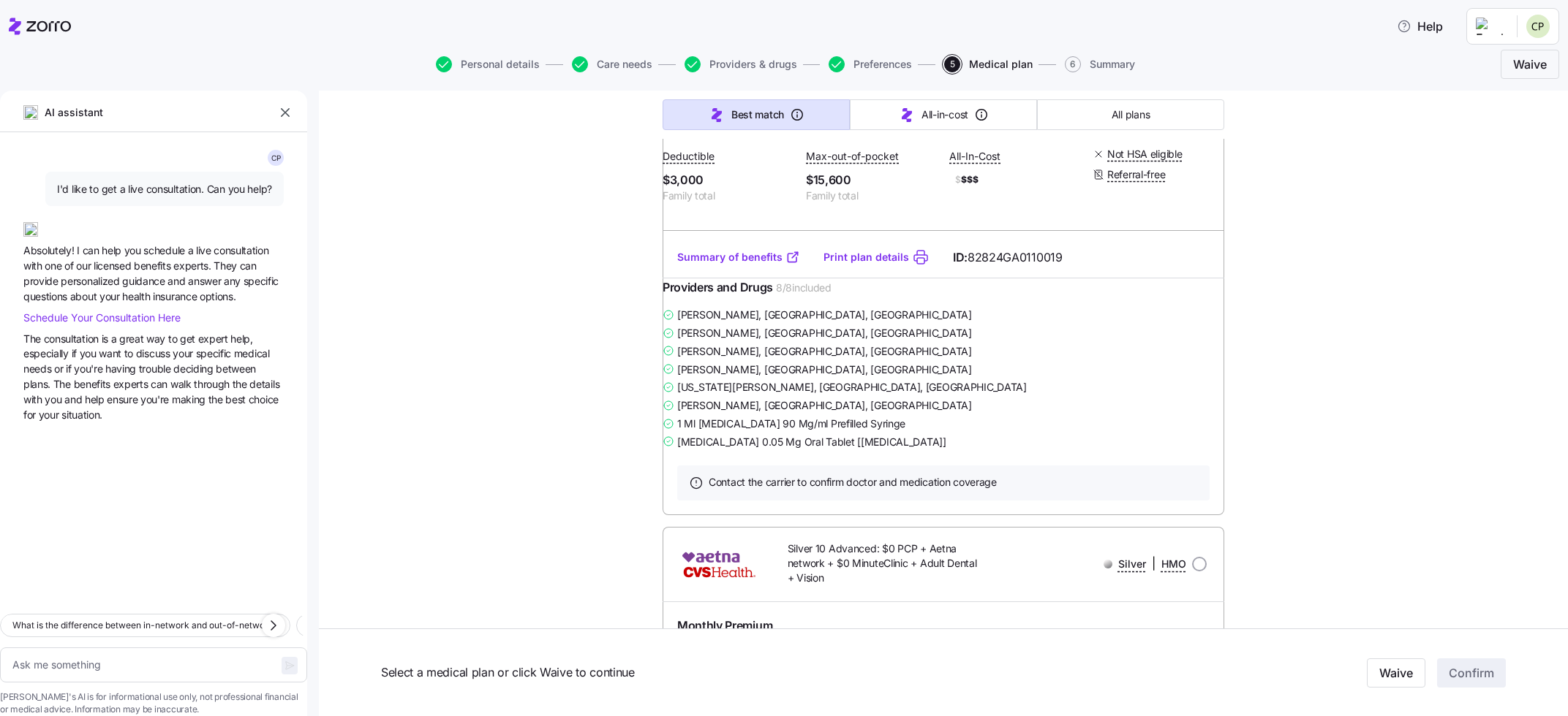
click at [734, 265] on link "Summary of benefits" at bounding box center [738, 257] width 122 height 15
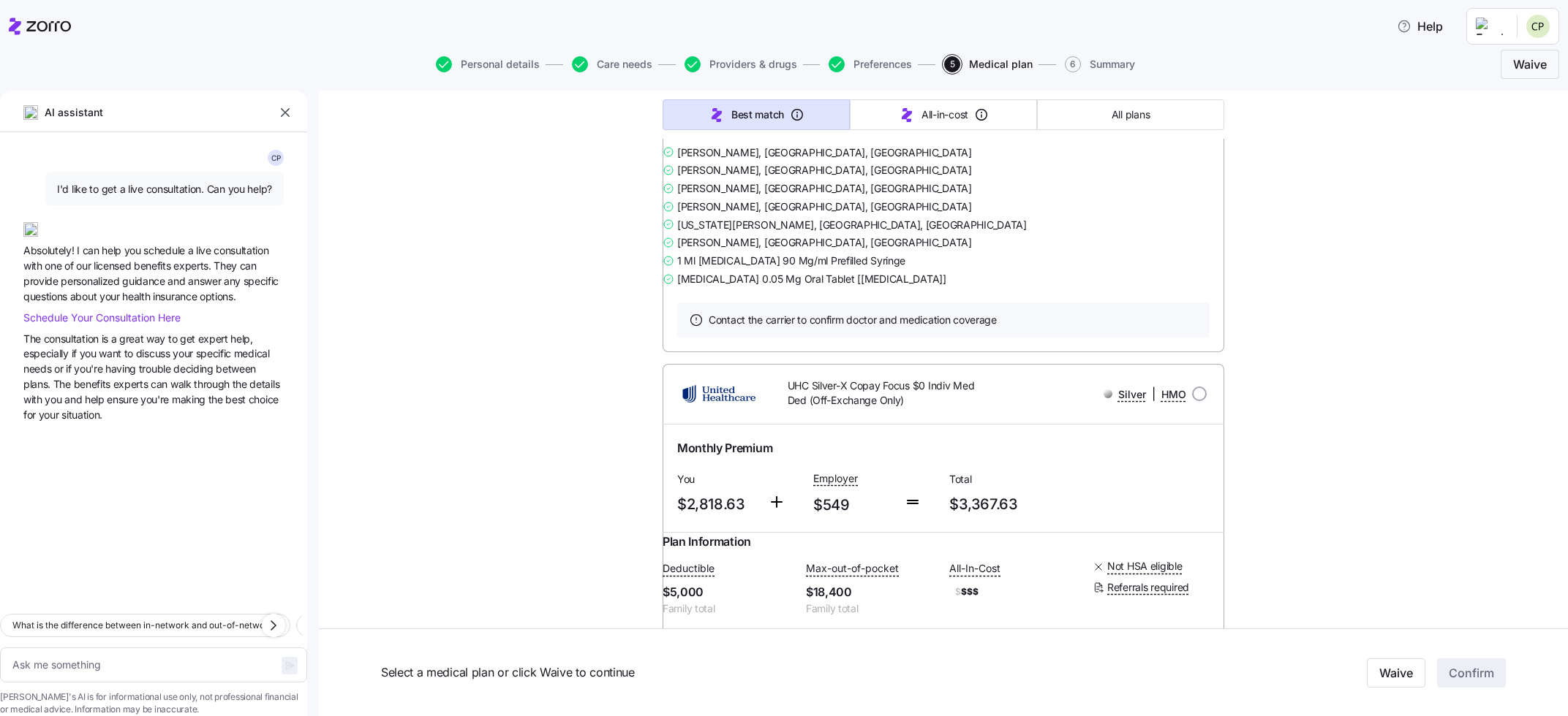
scroll to position [5332, 0]
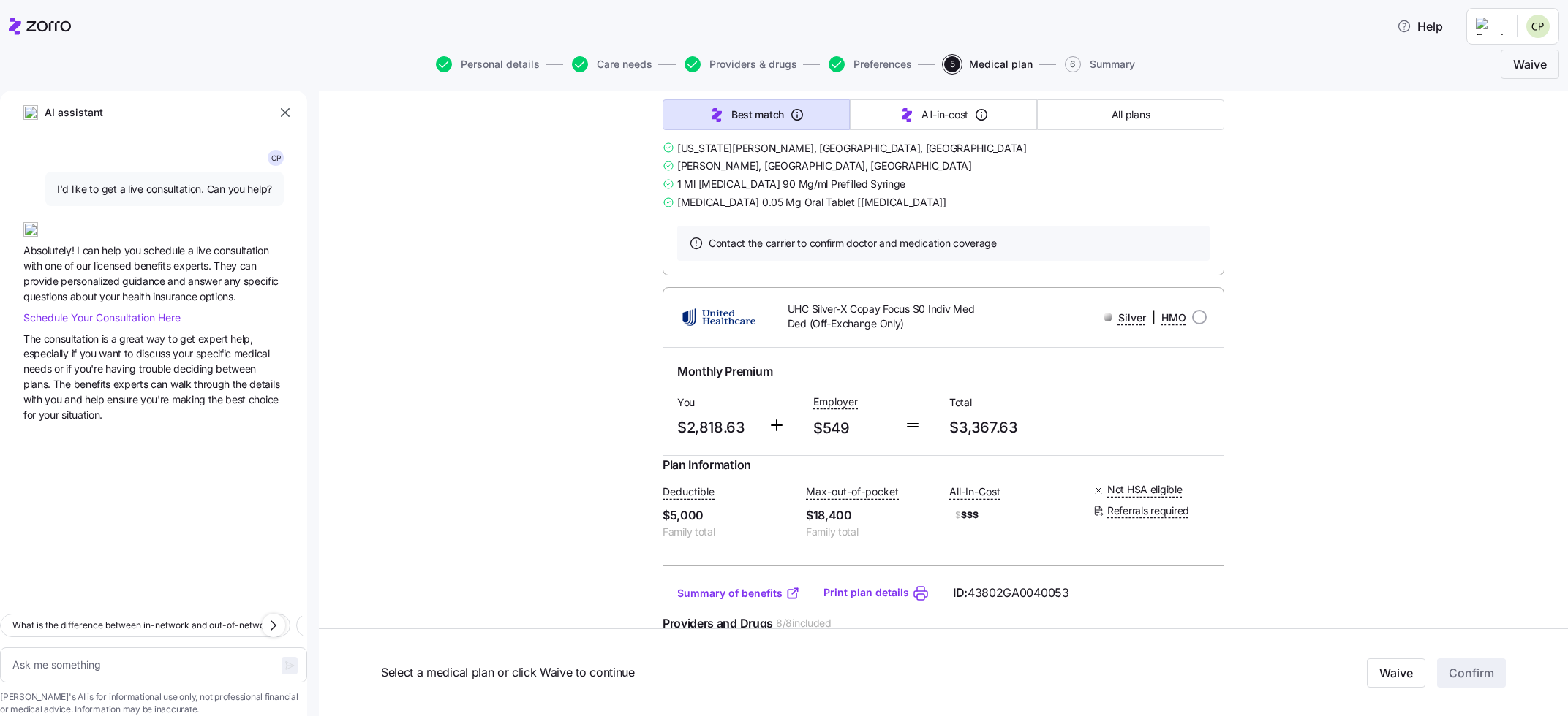
click at [858, 24] on link "Print plan details" at bounding box center [866, 18] width 85 height 15
type textarea "x"
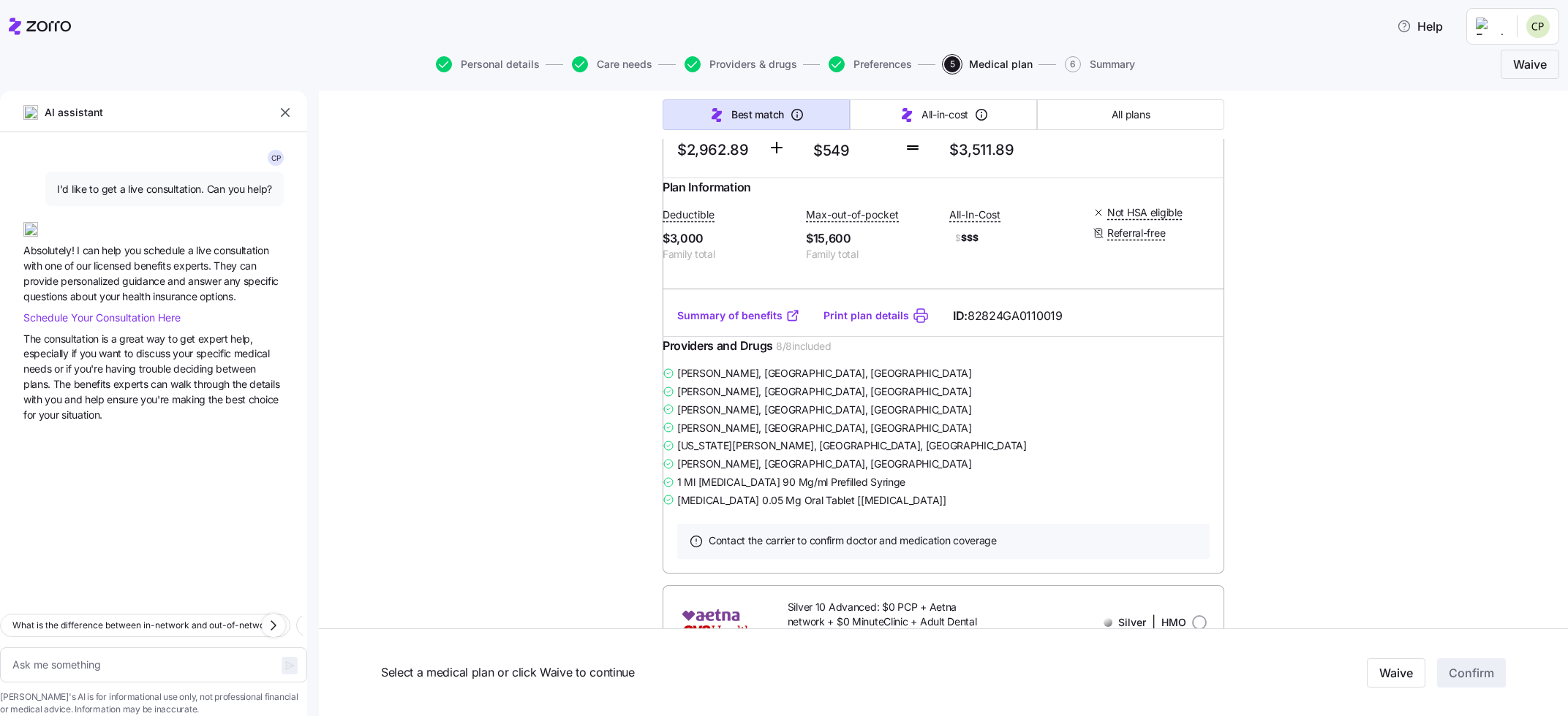
scroll to position [2668, 0]
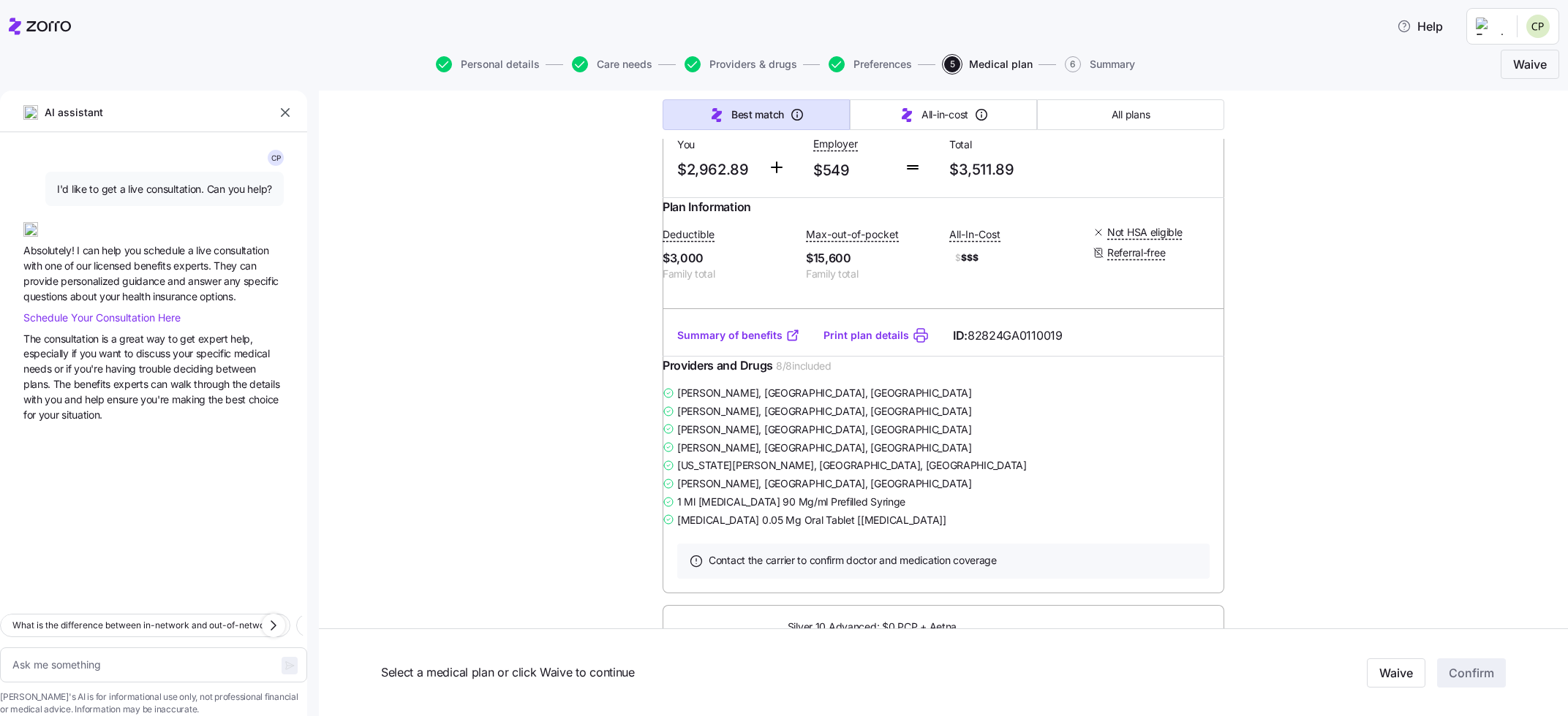
click at [1201, 67] on input "radio" at bounding box center [1199, 59] width 15 height 15
radio input "true"
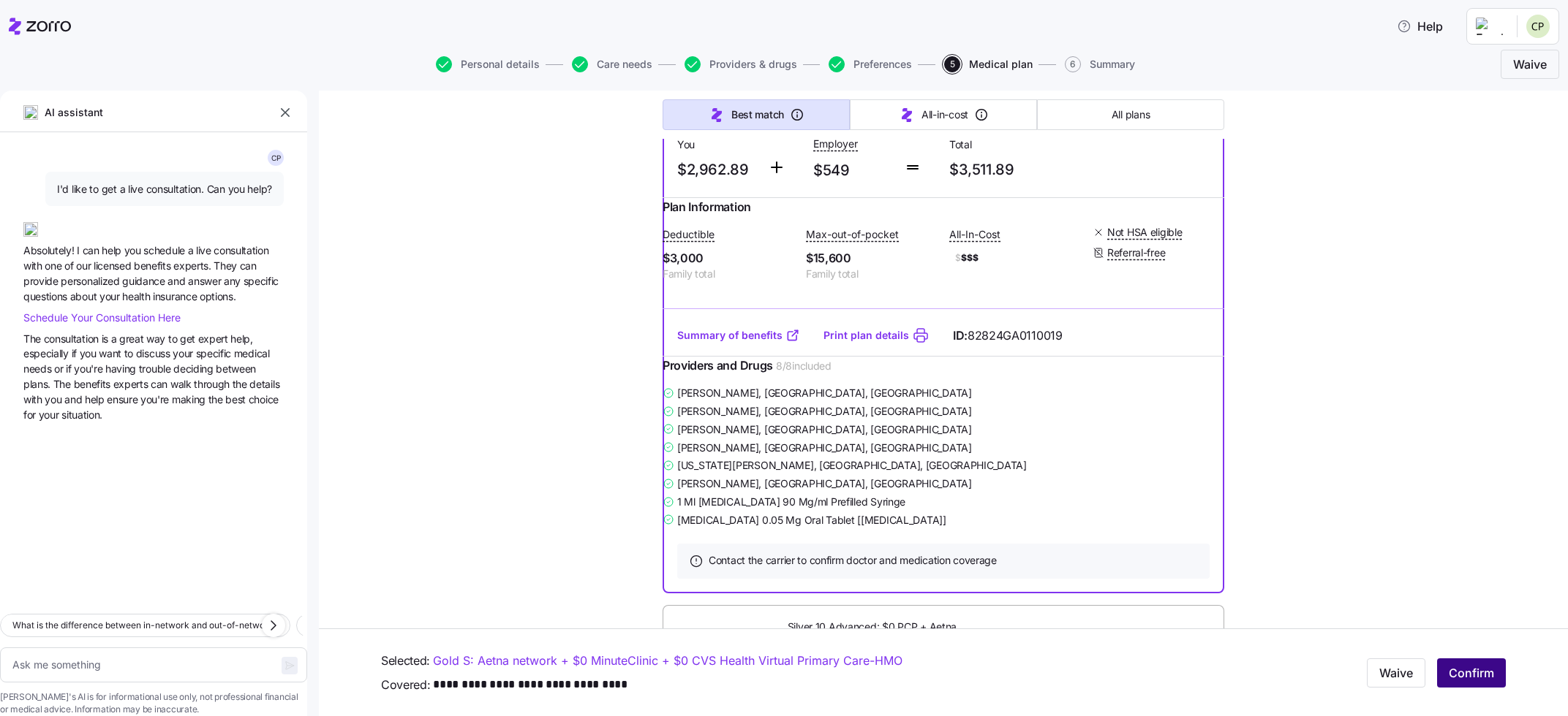
click at [1475, 673] on span "Confirm" at bounding box center [1471, 673] width 45 height 18
type textarea "x"
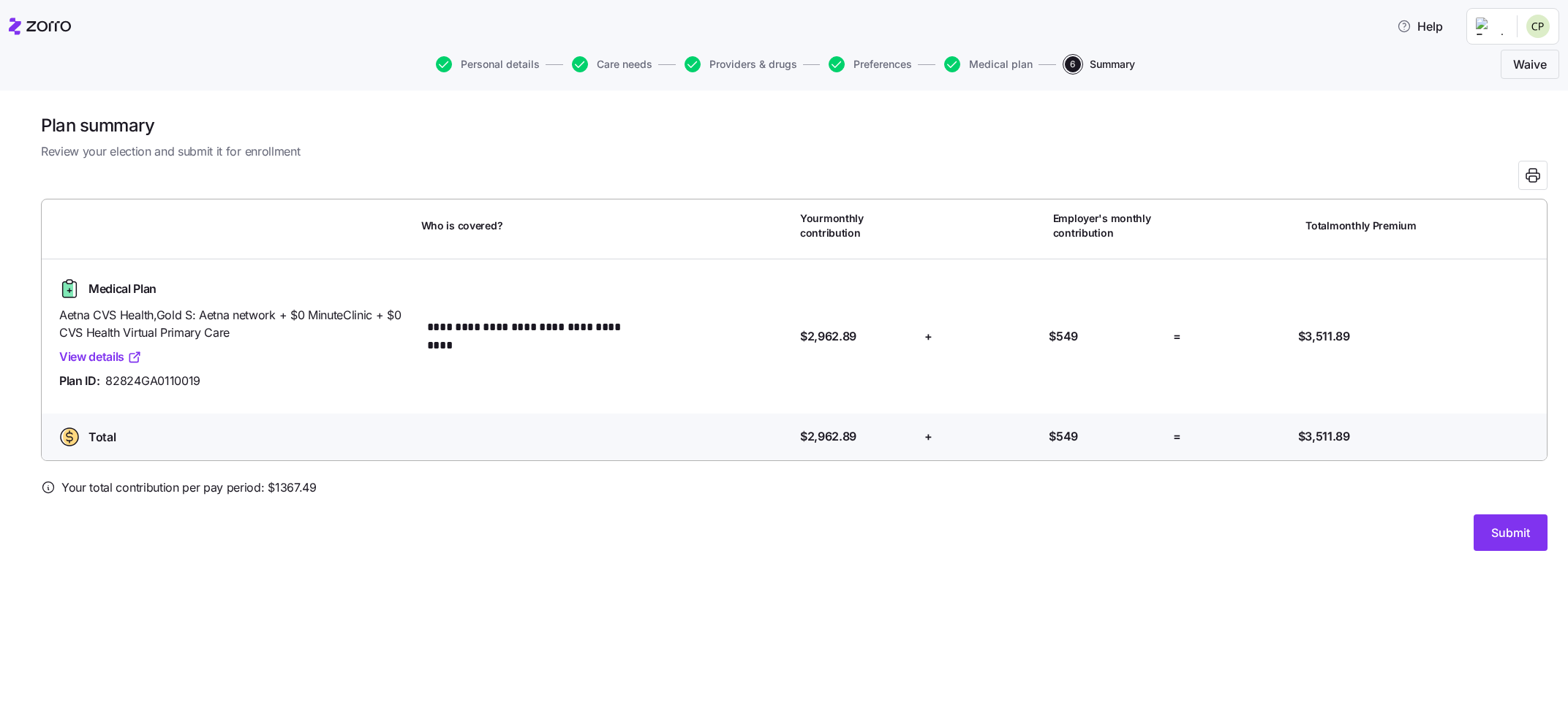
click at [95, 357] on link "View details" at bounding box center [100, 357] width 82 height 19
click at [1509, 531] on span "Submit" at bounding box center [1510, 533] width 39 height 18
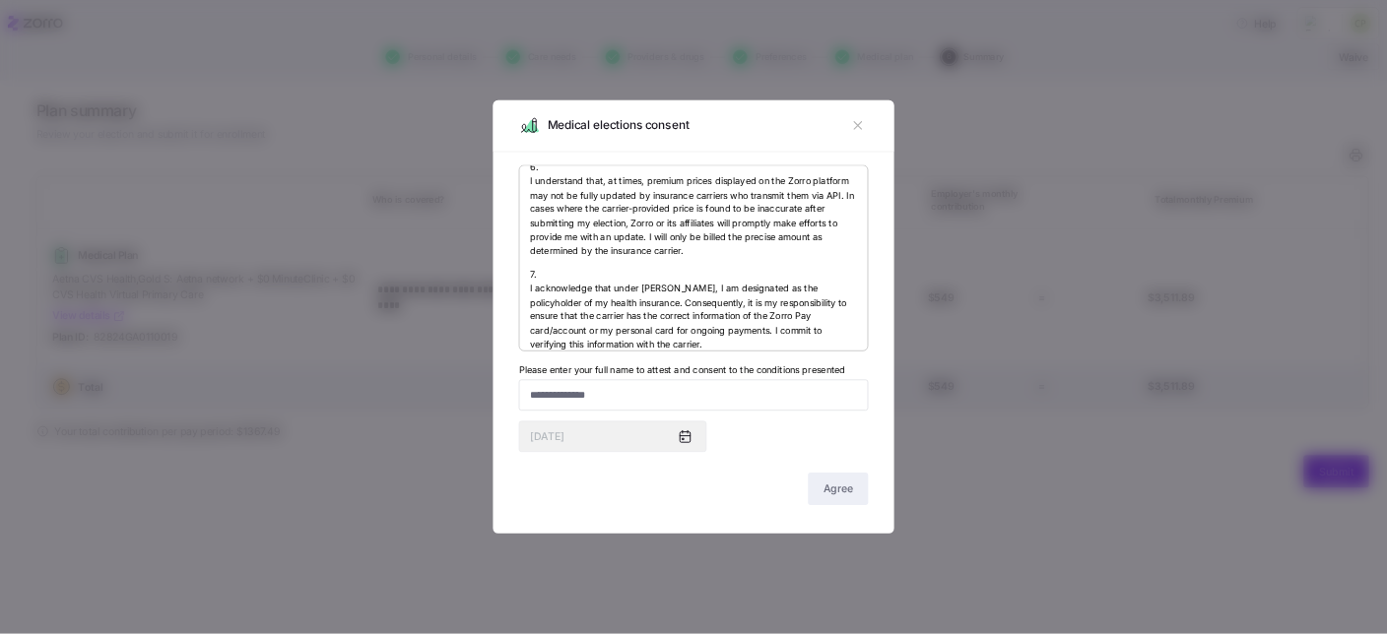
scroll to position [1397, 0]
click at [1178, 610] on input "Please enter your full name to attest and consent to the conditions presented" at bounding box center [1056, 601] width 532 height 47
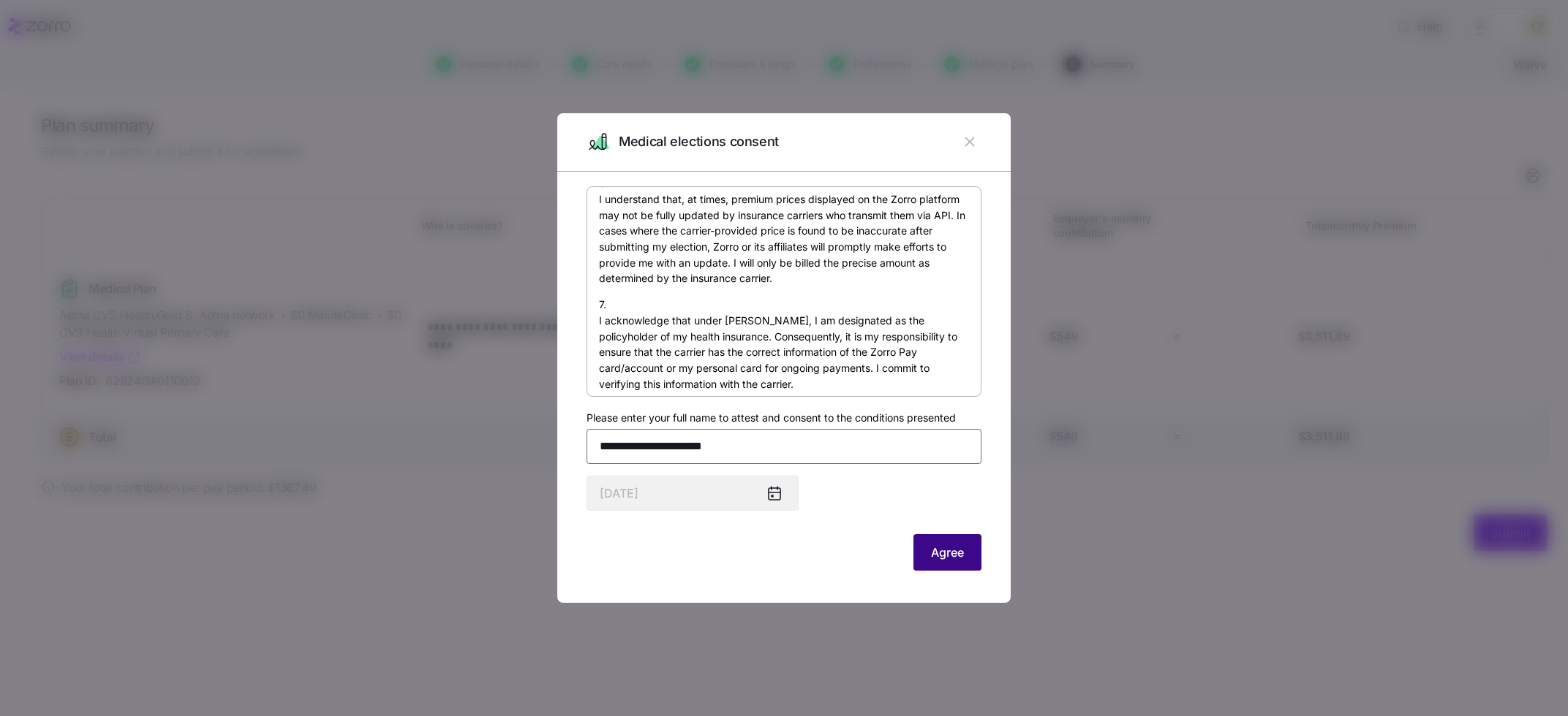
type input "**********"
click at [946, 555] on span "Agree" at bounding box center [947, 553] width 33 height 18
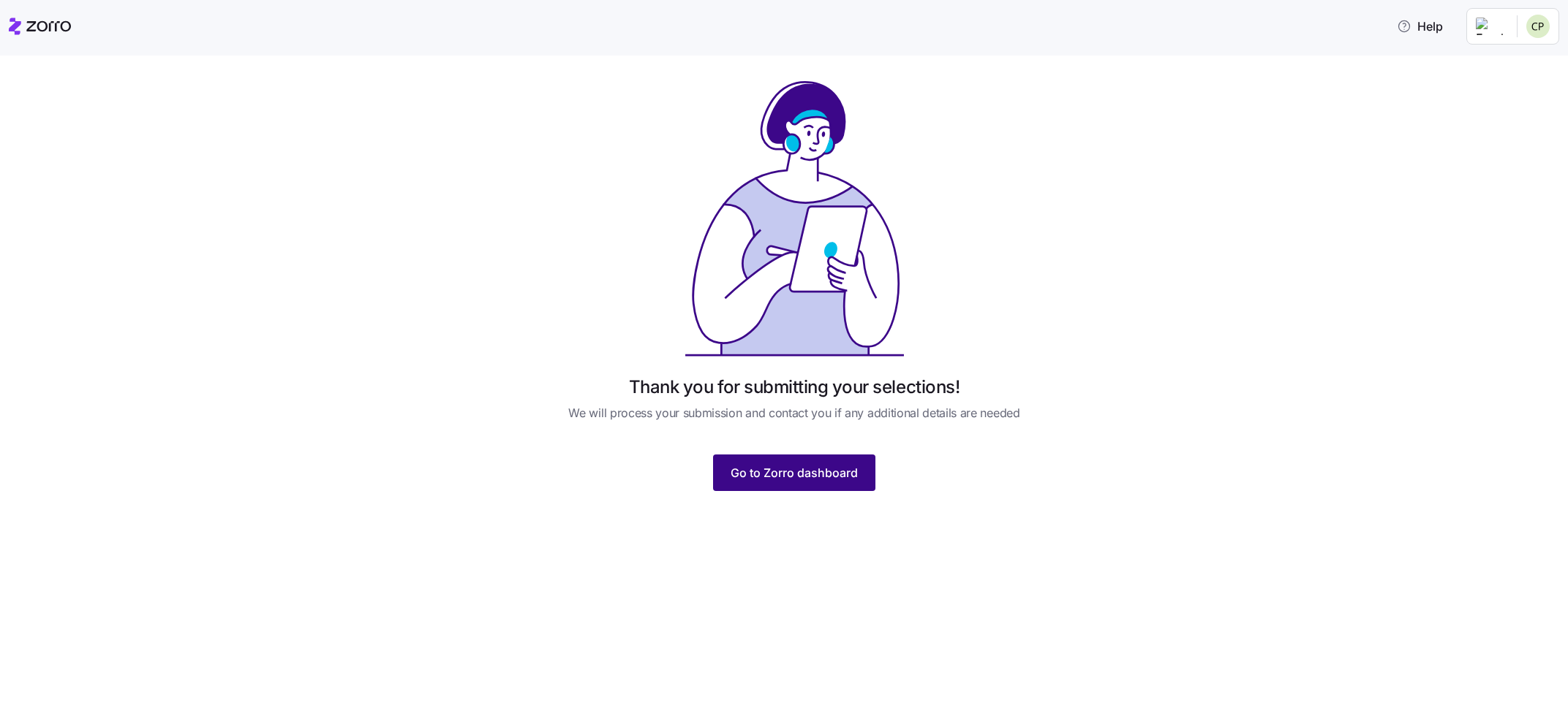
click at [791, 485] on button "Go to Zorro dashboard" at bounding box center [794, 473] width 163 height 36
